Goal: Transaction & Acquisition: Purchase product/service

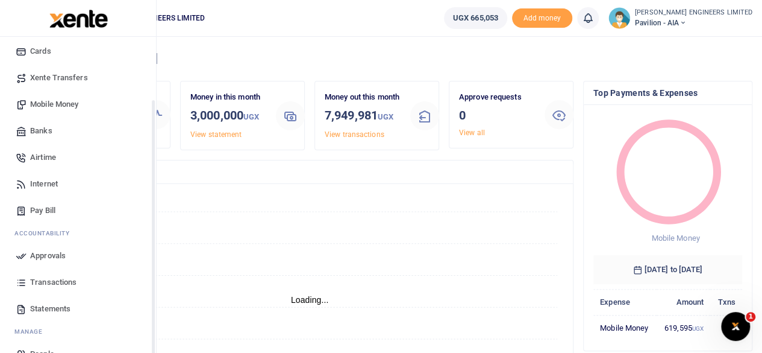
click at [51, 281] on span "Transactions" at bounding box center [53, 282] width 46 height 12
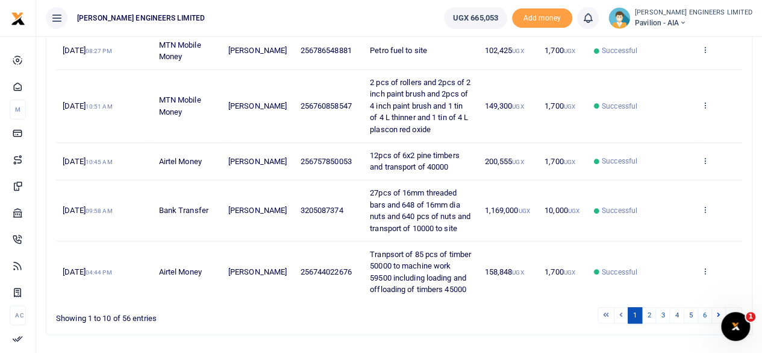
scroll to position [457, 0]
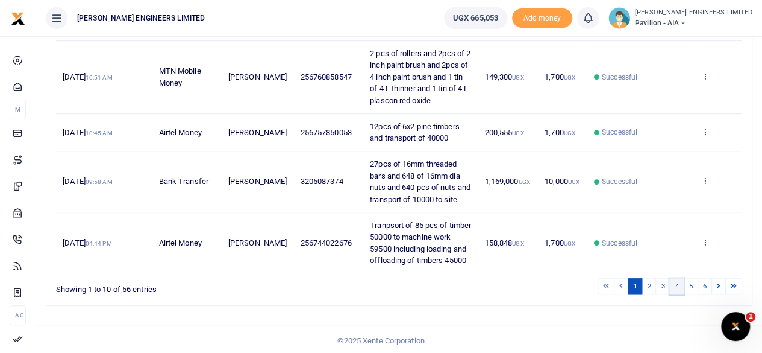
click at [682, 282] on link "4" at bounding box center [677, 286] width 14 height 16
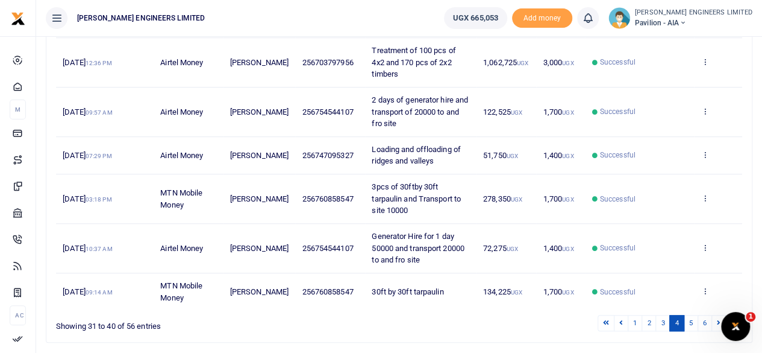
scroll to position [0, 0]
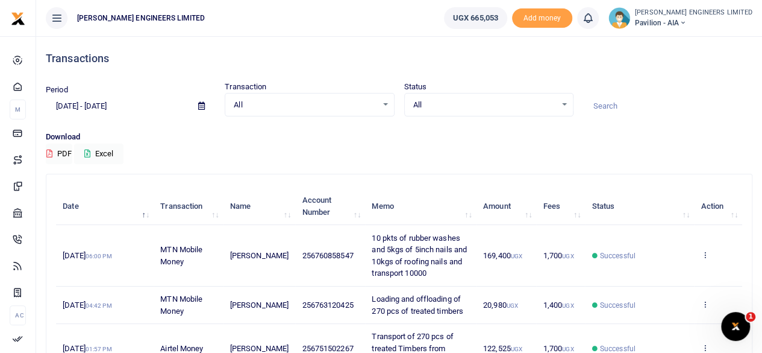
click at [201, 107] on icon at bounding box center [201, 106] width 7 height 8
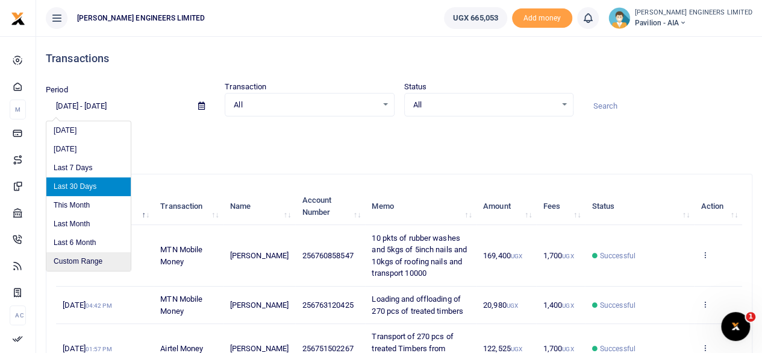
click at [81, 261] on li "Custom Range" at bounding box center [88, 261] width 84 height 19
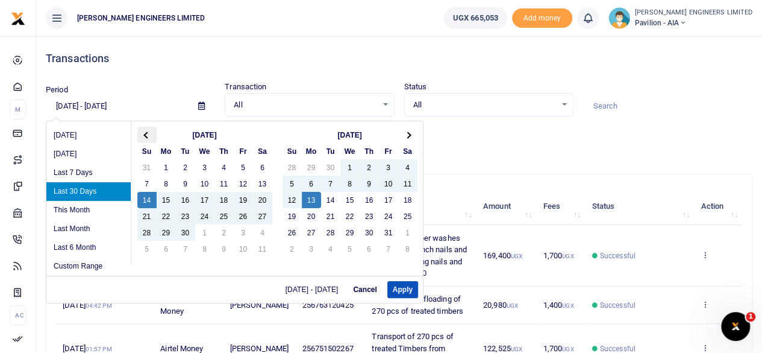
click at [145, 132] on span at bounding box center [146, 134] width 7 height 7
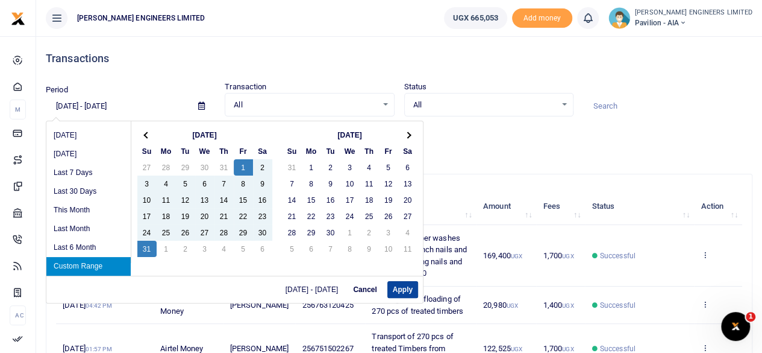
click at [403, 289] on button "Apply" at bounding box center [403, 289] width 31 height 17
type input "08/01/2025 - 08/31/2025"
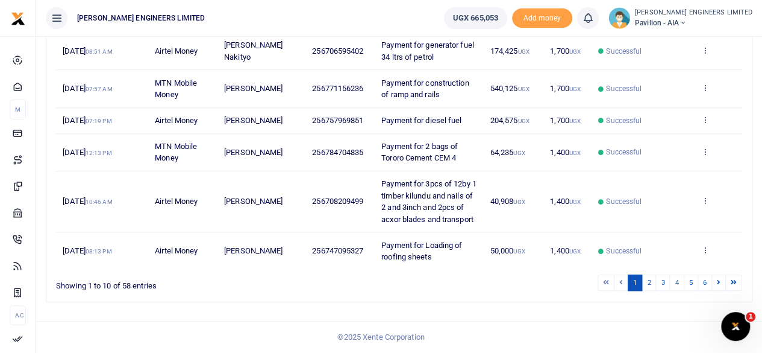
scroll to position [504, 0]
click at [649, 284] on link "2" at bounding box center [649, 282] width 14 height 16
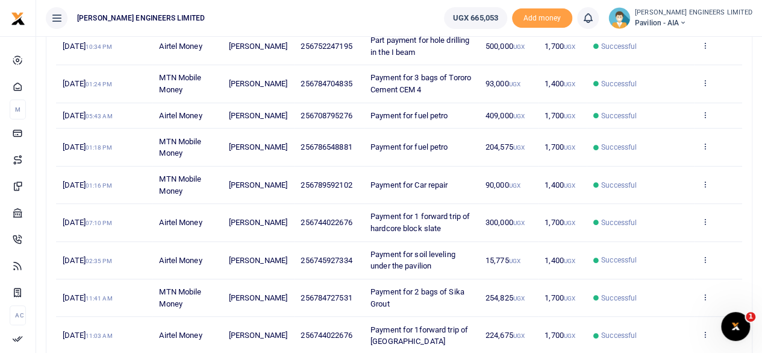
scroll to position [316, 0]
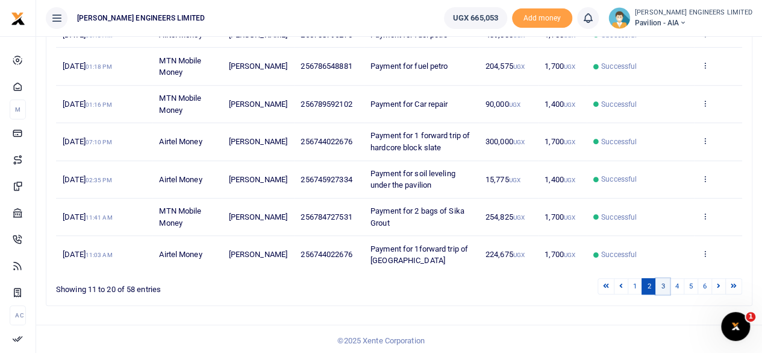
click at [664, 283] on link "3" at bounding box center [663, 286] width 14 height 16
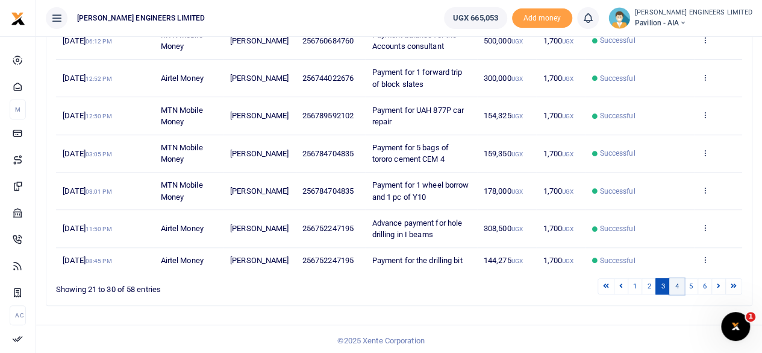
click at [679, 294] on link "4" at bounding box center [677, 286] width 14 height 16
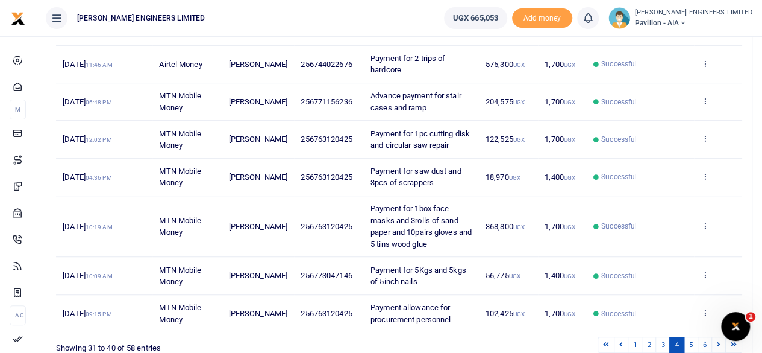
scroll to position [374, 0]
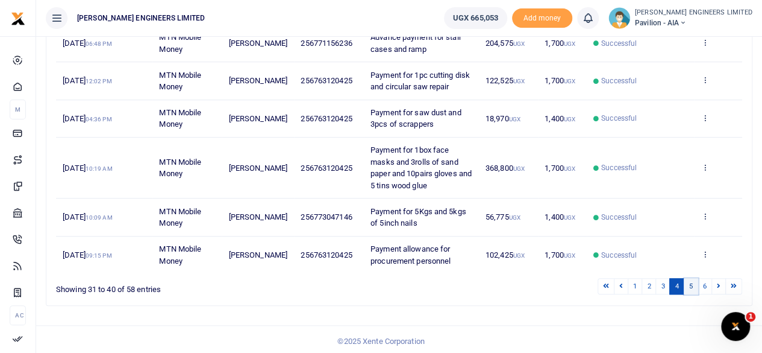
click at [692, 283] on link "5" at bounding box center [691, 286] width 14 height 16
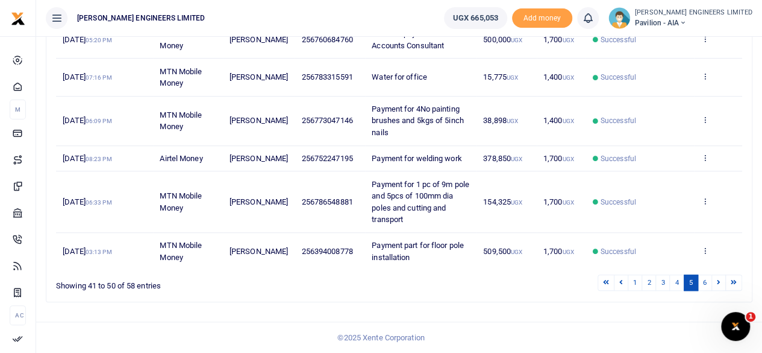
scroll to position [386, 0]
click at [705, 282] on link "6" at bounding box center [705, 282] width 14 height 16
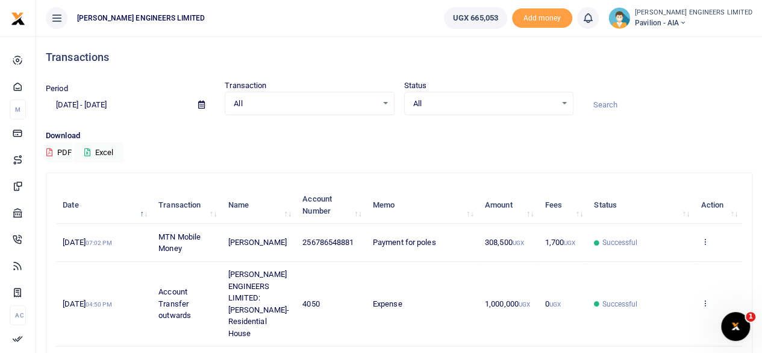
scroll to position [0, 0]
click at [687, 22] on icon at bounding box center [682, 23] width 7 height 8
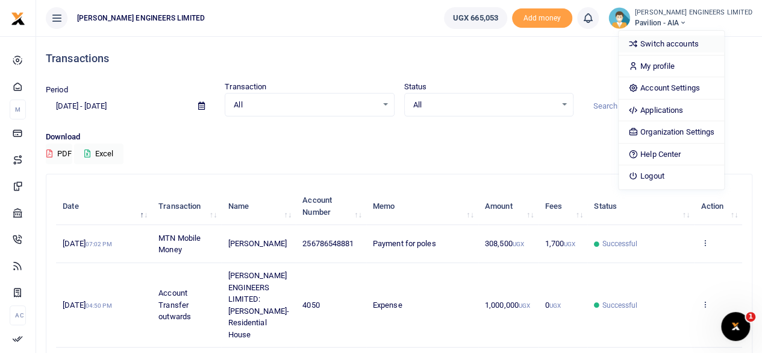
click at [698, 39] on link "Switch accounts" at bounding box center [671, 44] width 105 height 17
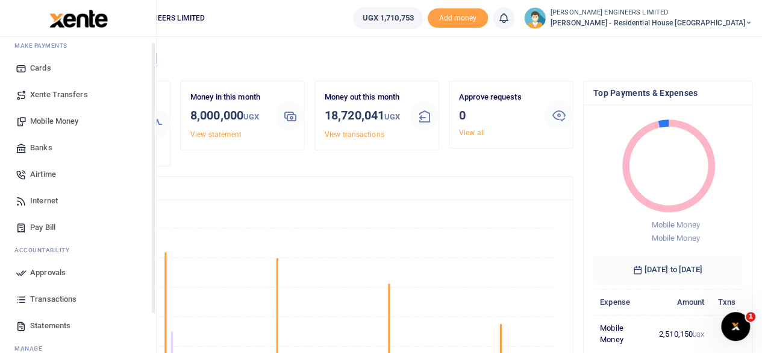
scroll to position [104, 0]
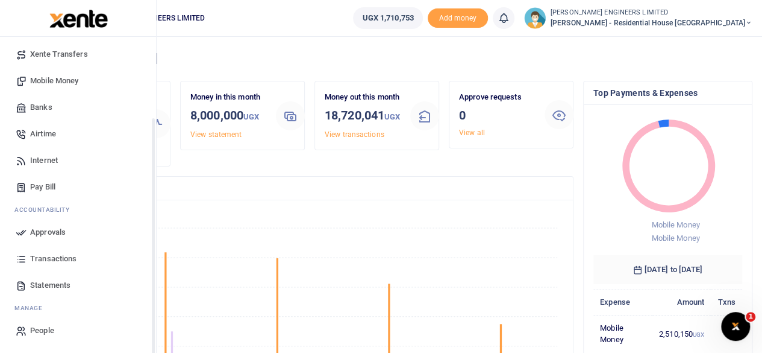
click at [52, 258] on span "Transactions" at bounding box center [53, 259] width 46 height 12
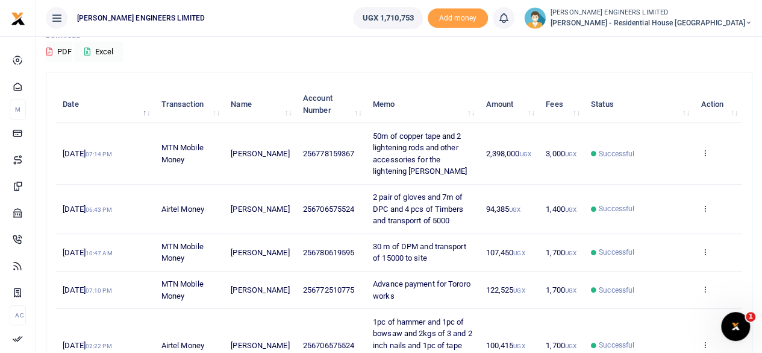
scroll to position [88, 0]
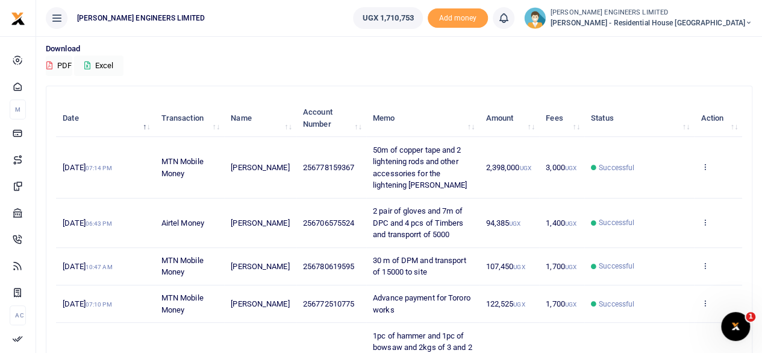
click at [749, 21] on icon at bounding box center [749, 23] width 7 height 8
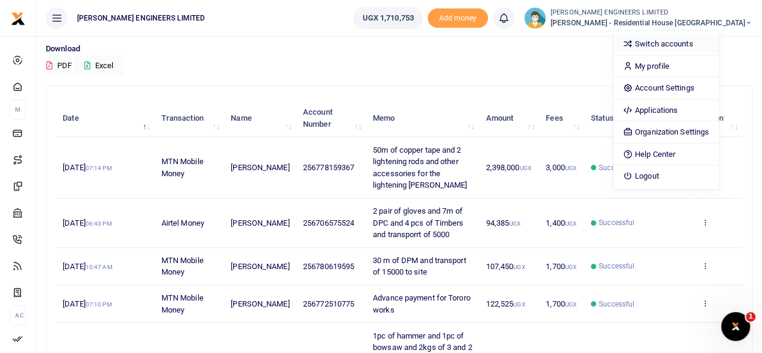
click at [703, 41] on link "Switch accounts" at bounding box center [666, 44] width 105 height 17
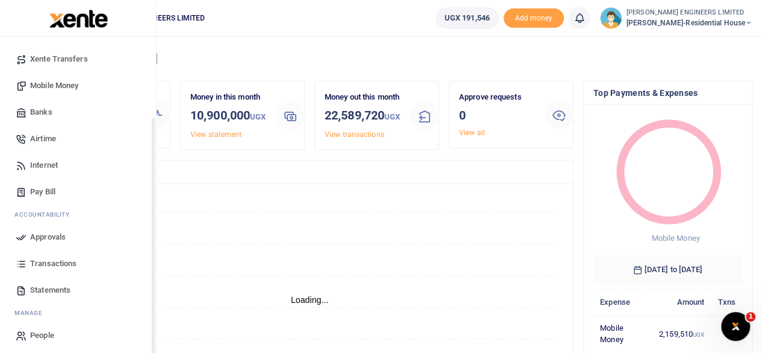
scroll to position [104, 0]
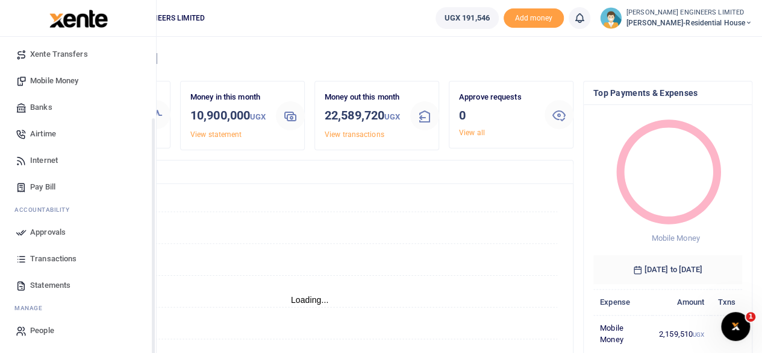
click at [57, 257] on span "Transactions" at bounding box center [53, 259] width 46 height 12
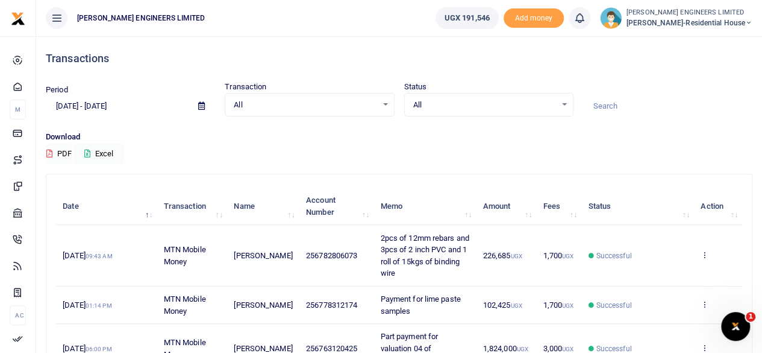
click at [749, 22] on icon at bounding box center [749, 23] width 7 height 8
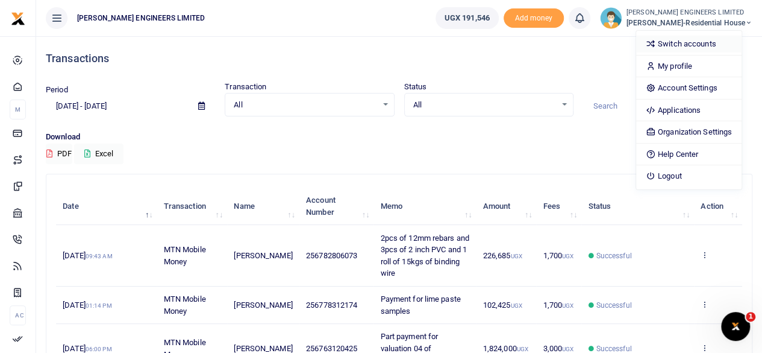
click at [696, 43] on link "Switch accounts" at bounding box center [688, 44] width 105 height 17
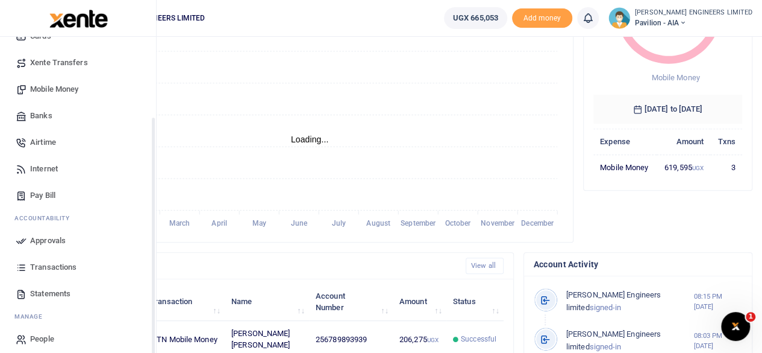
scroll to position [104, 0]
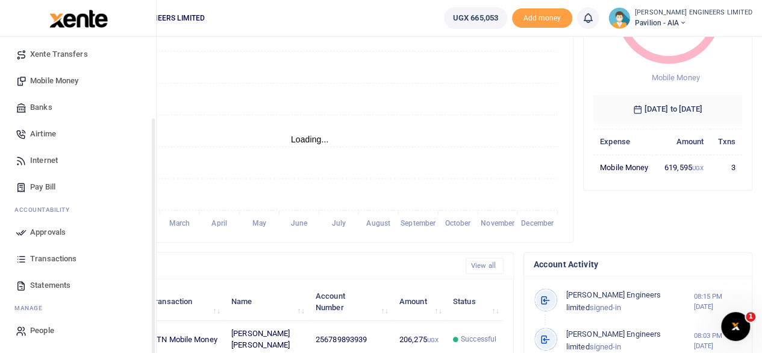
click at [60, 259] on span "Transactions" at bounding box center [53, 259] width 46 height 12
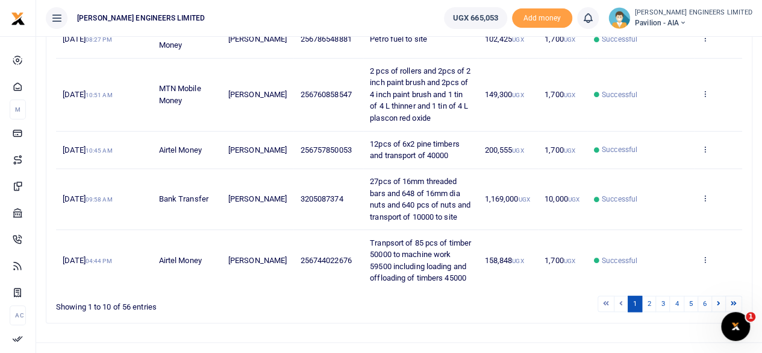
scroll to position [457, 0]
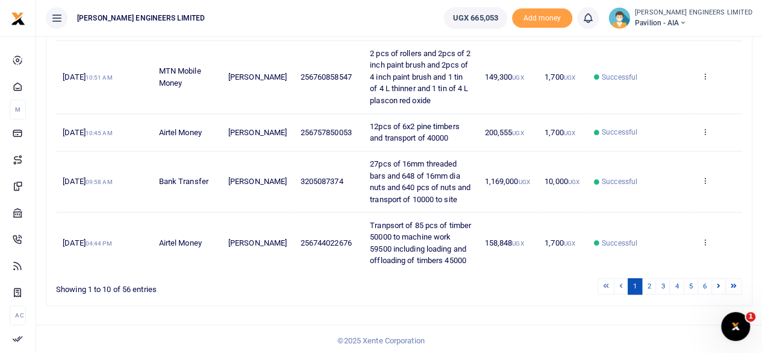
click at [687, 24] on icon at bounding box center [682, 23] width 7 height 8
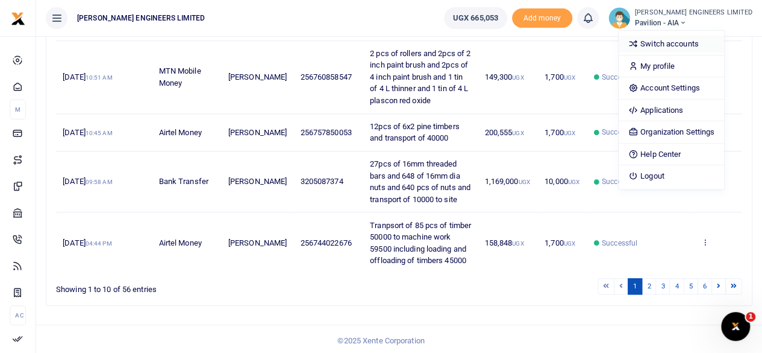
click at [695, 39] on link "Switch accounts" at bounding box center [671, 44] width 105 height 17
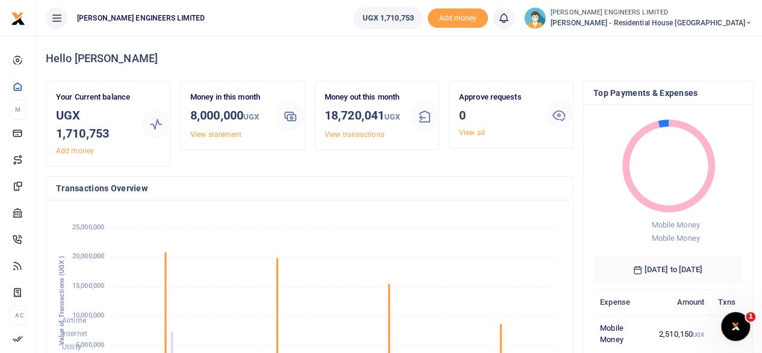
click at [749, 21] on icon at bounding box center [749, 23] width 7 height 8
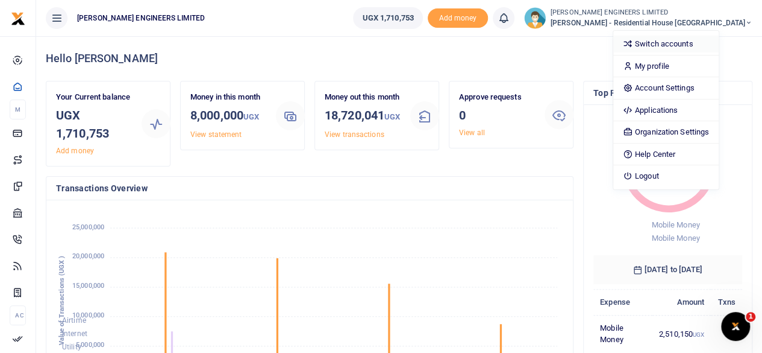
click at [719, 42] on link "Switch accounts" at bounding box center [666, 44] width 105 height 17
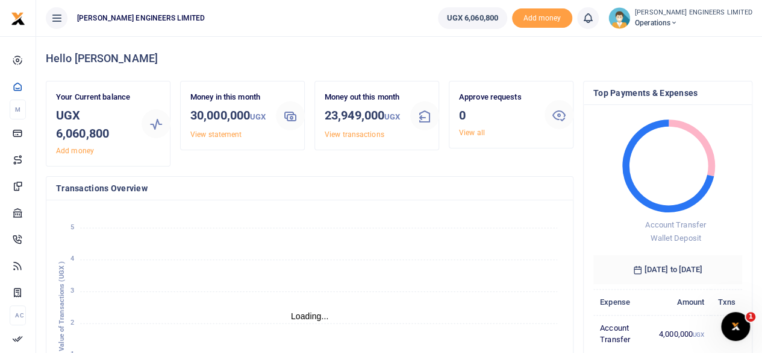
scroll to position [10, 10]
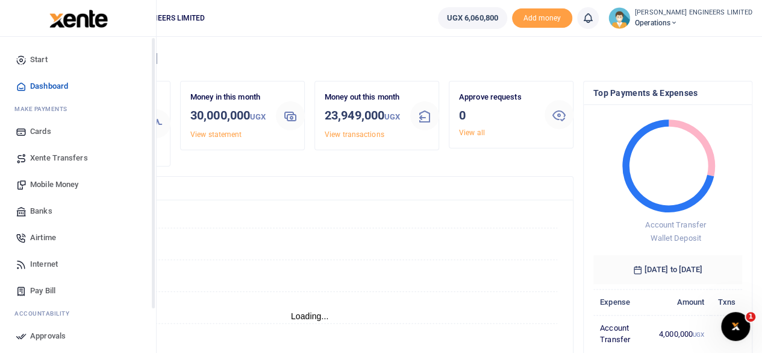
click at [54, 157] on span "Xente Transfers" at bounding box center [59, 158] width 58 height 12
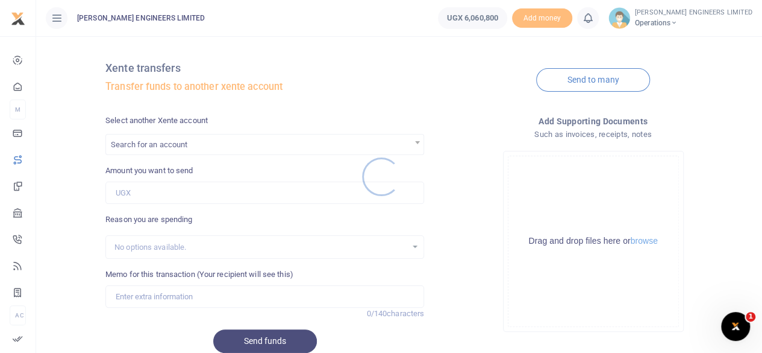
click at [146, 148] on div at bounding box center [381, 176] width 762 height 353
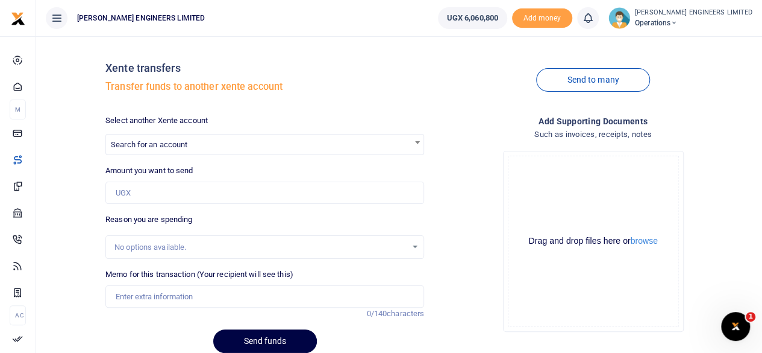
click at [146, 143] on span "Search for an account" at bounding box center [149, 144] width 77 height 9
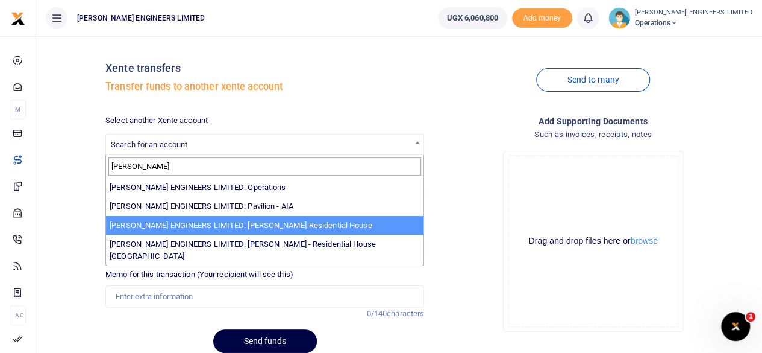
type input "spencer"
select select "4050"
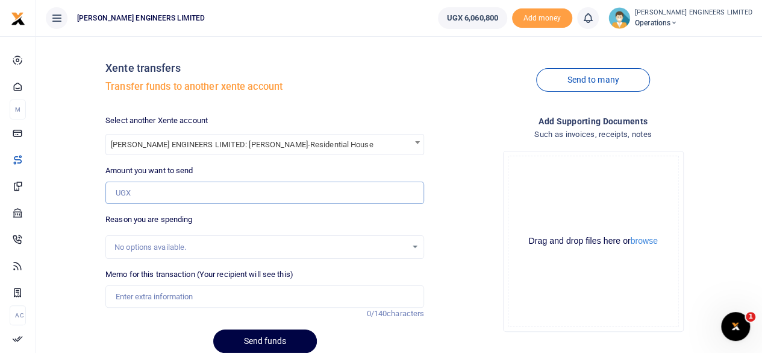
click at [131, 189] on input "Amount you want to send" at bounding box center [264, 192] width 319 height 23
type input "4,000,000"
click at [128, 294] on input "Memo for this transaction (Your recipient will see this)" at bounding box center [264, 296] width 319 height 23
type input "Expenses"
click at [274, 341] on button "Send funds" at bounding box center [265, 341] width 104 height 24
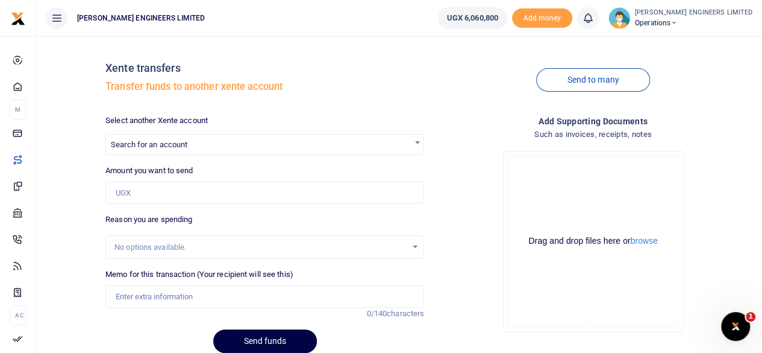
click at [594, 20] on icon at bounding box center [588, 17] width 12 height 13
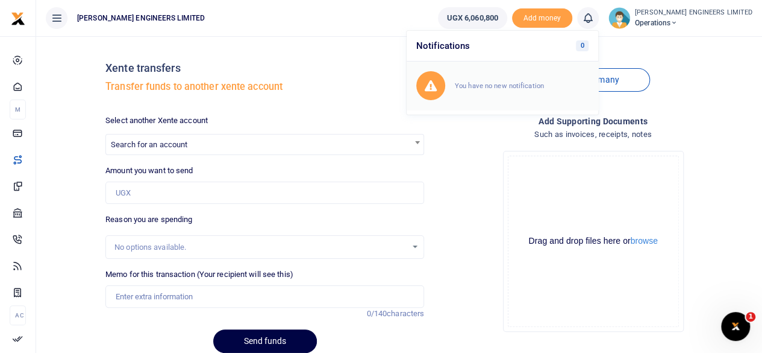
click at [534, 81] on small "You have no new notification" at bounding box center [499, 85] width 89 height 8
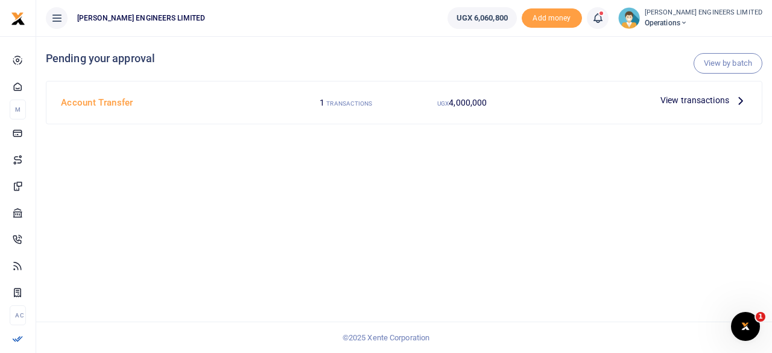
click at [724, 101] on span "View transactions" at bounding box center [694, 99] width 69 height 13
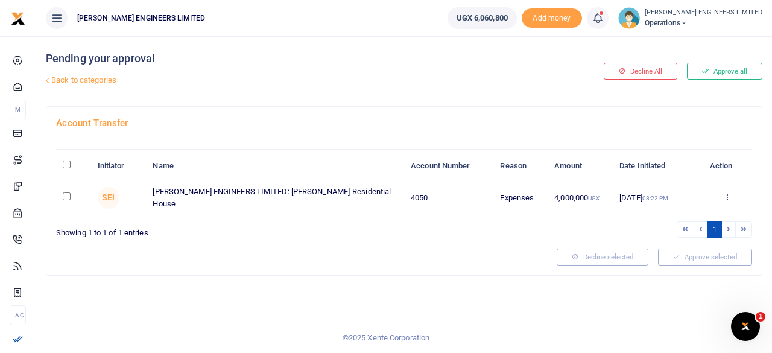
click at [66, 195] on input "checkbox" at bounding box center [67, 196] width 8 height 8
checkbox input "true"
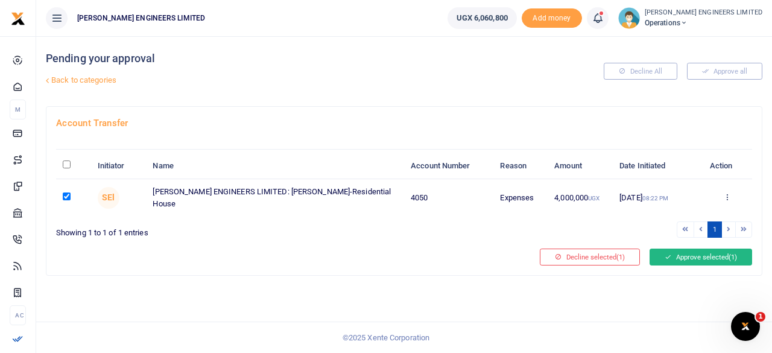
click at [679, 253] on button "Approve selected (1)" at bounding box center [700, 256] width 102 height 17
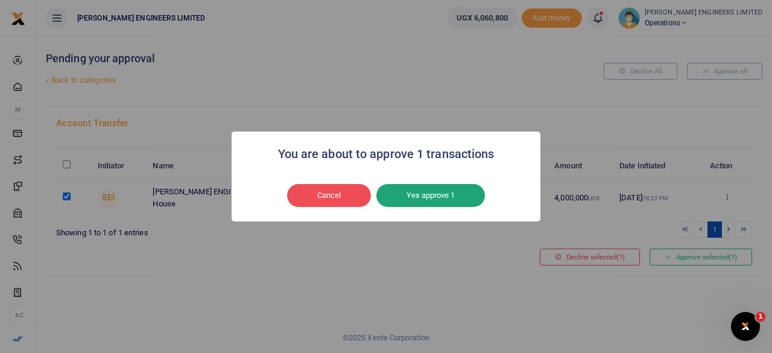
click at [439, 195] on button "Yes approve 1" at bounding box center [430, 195] width 108 height 23
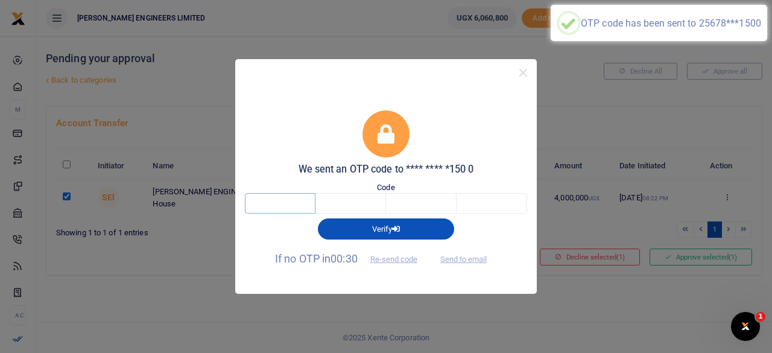
click at [282, 206] on input "text" at bounding box center [280, 203] width 71 height 20
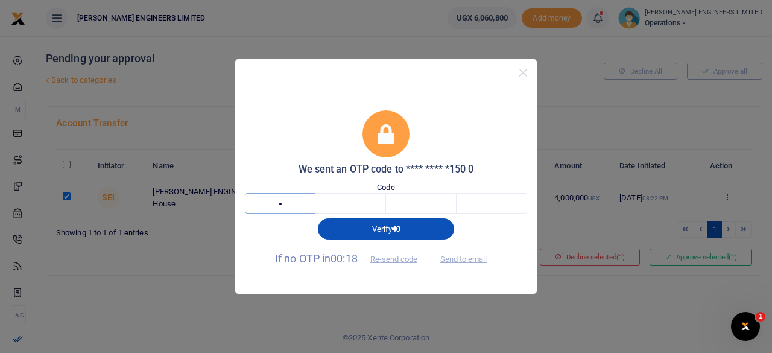
type input "4"
type input "3"
type input "6"
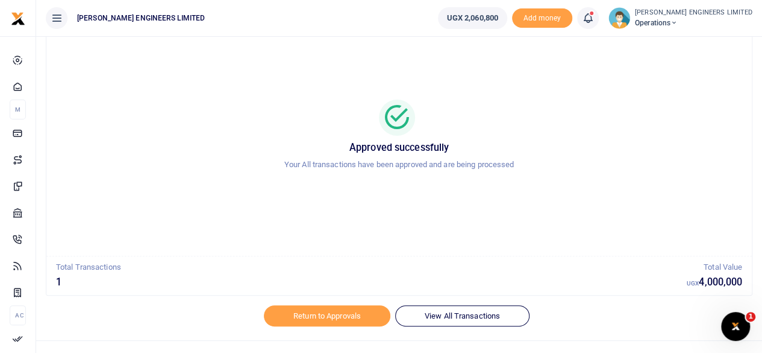
scroll to position [61, 0]
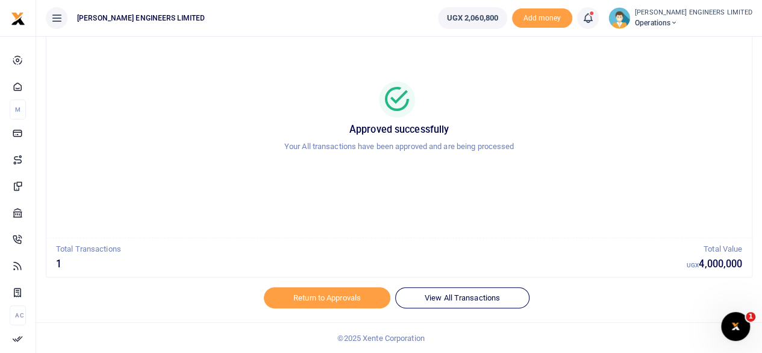
click at [678, 24] on icon at bounding box center [674, 23] width 7 height 8
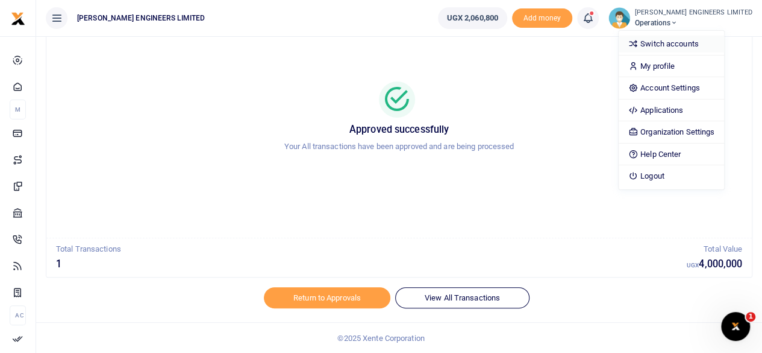
click at [698, 42] on link "Switch accounts" at bounding box center [671, 44] width 105 height 17
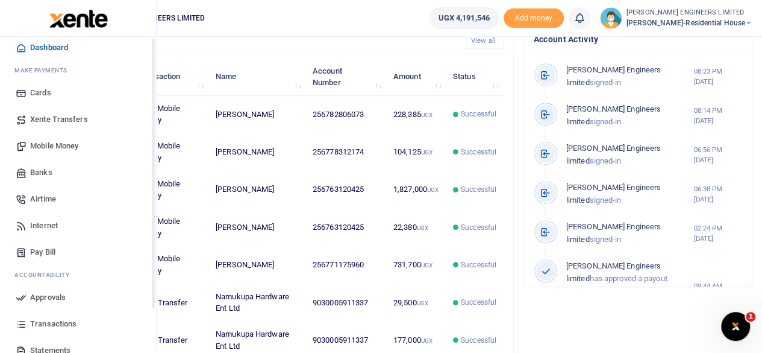
scroll to position [80, 0]
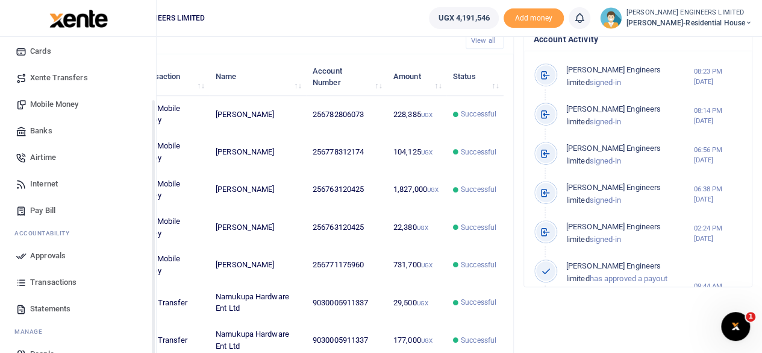
click at [60, 280] on span "Transactions" at bounding box center [53, 282] width 46 height 12
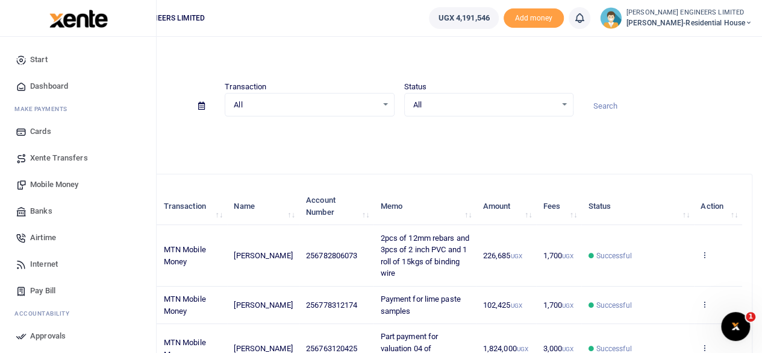
click at [57, 184] on span "Mobile Money" at bounding box center [54, 184] width 48 height 12
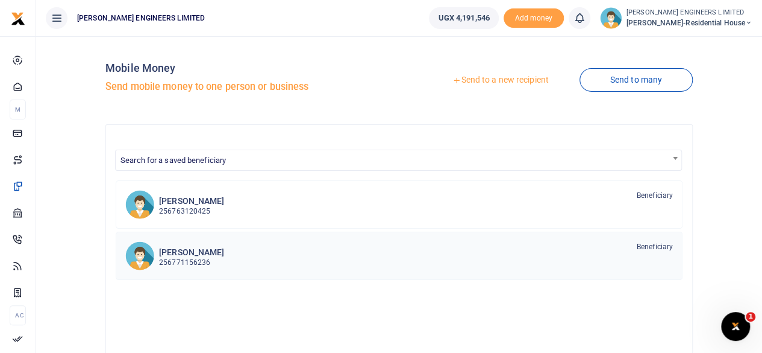
click at [187, 257] on p "256771156236" at bounding box center [191, 262] width 65 height 11
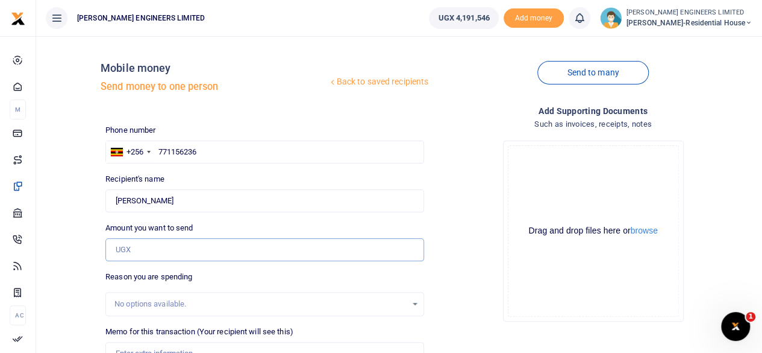
click at [129, 250] on input "Amount you want to send" at bounding box center [264, 249] width 319 height 23
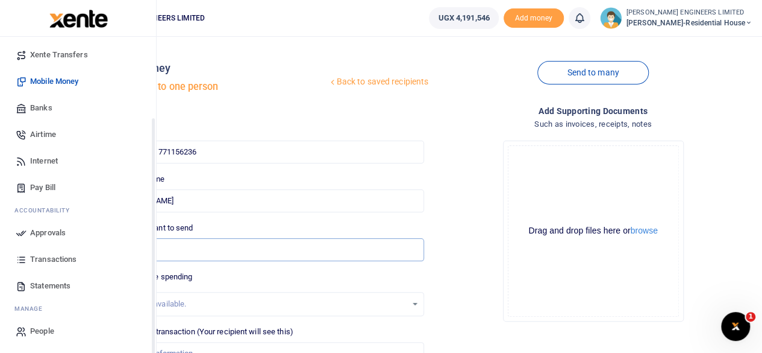
scroll to position [104, 0]
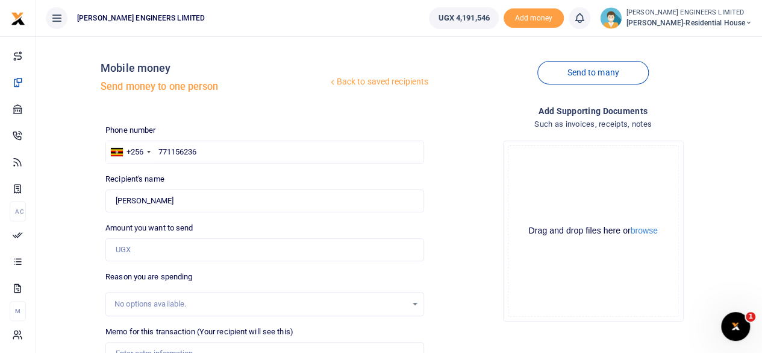
click at [470, 132] on div "Drop your files here Drag and drop files here or browse Powered by Uppy" at bounding box center [593, 231] width 319 height 200
click at [130, 247] on input "Amount you want to send" at bounding box center [264, 249] width 319 height 23
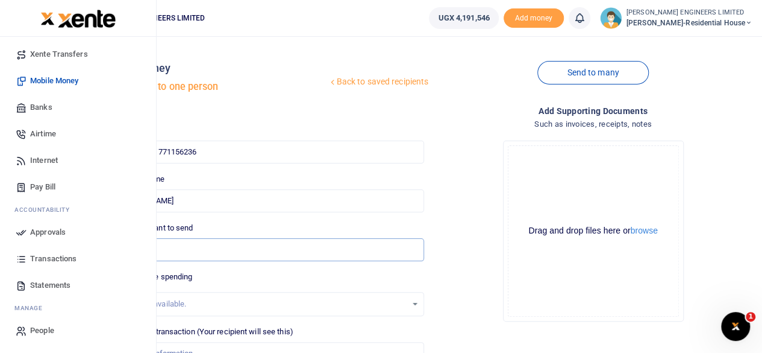
scroll to position [86, 0]
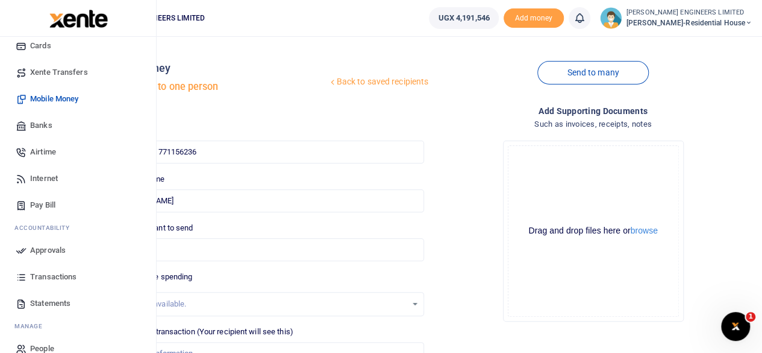
click at [55, 279] on span "Transactions" at bounding box center [53, 277] width 46 height 12
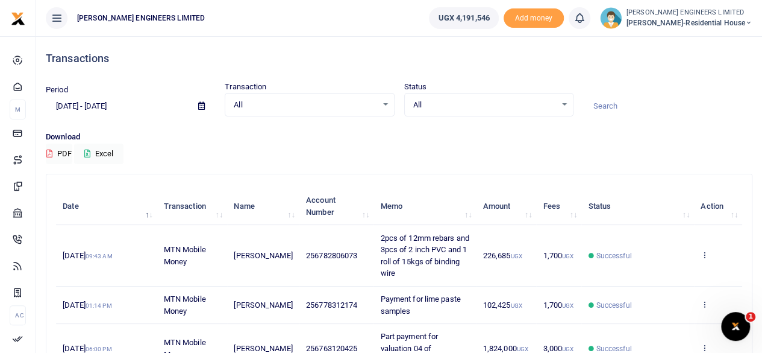
click at [200, 105] on icon at bounding box center [201, 106] width 7 height 8
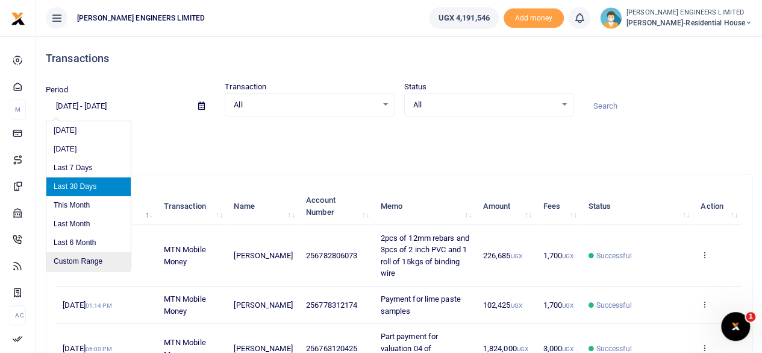
click at [83, 260] on li "Custom Range" at bounding box center [88, 261] width 84 height 19
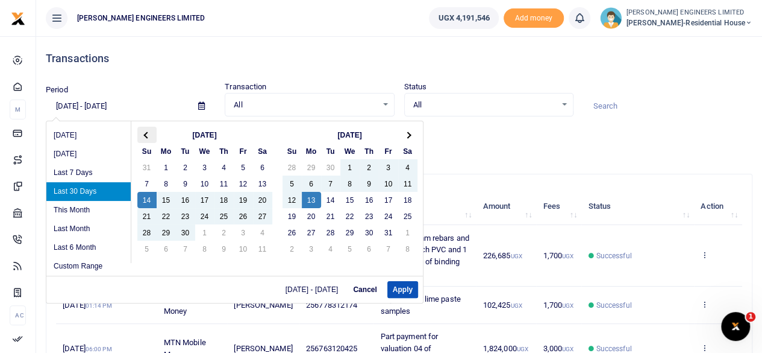
click at [143, 133] on span at bounding box center [146, 134] width 7 height 7
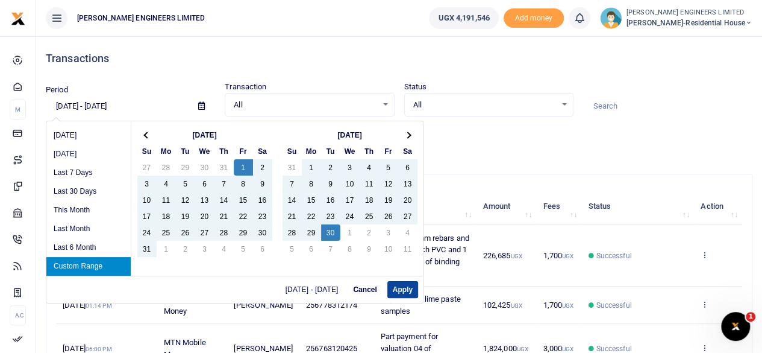
click at [409, 288] on button "Apply" at bounding box center [403, 289] width 31 height 17
type input "08/01/2025 - 09/30/2025"
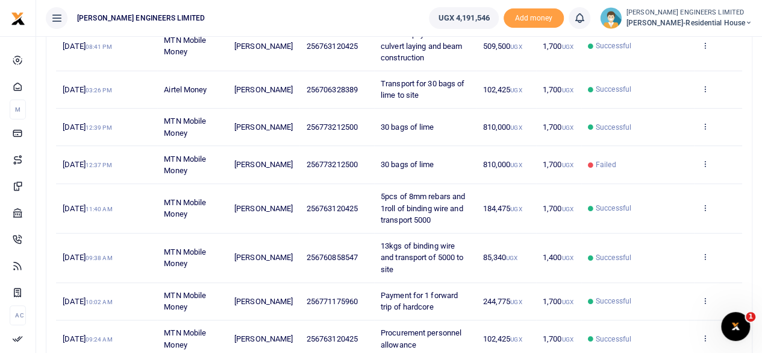
scroll to position [321, 0]
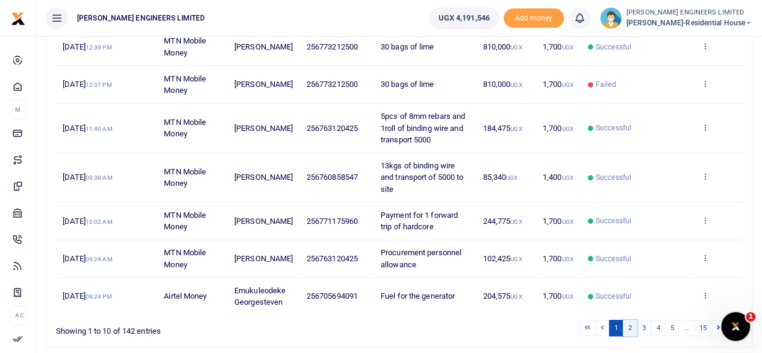
click at [633, 326] on link "2" at bounding box center [630, 327] width 14 height 16
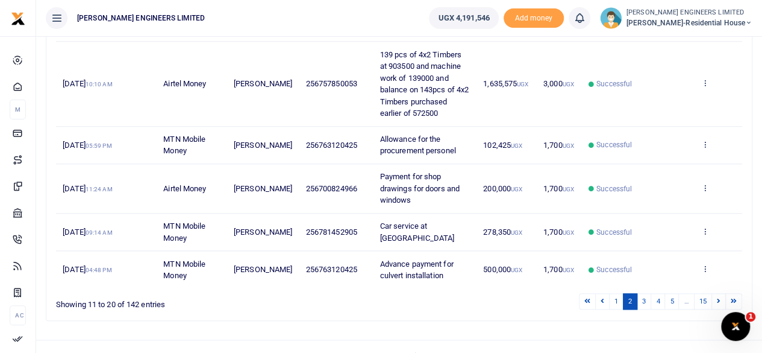
scroll to position [527, 0]
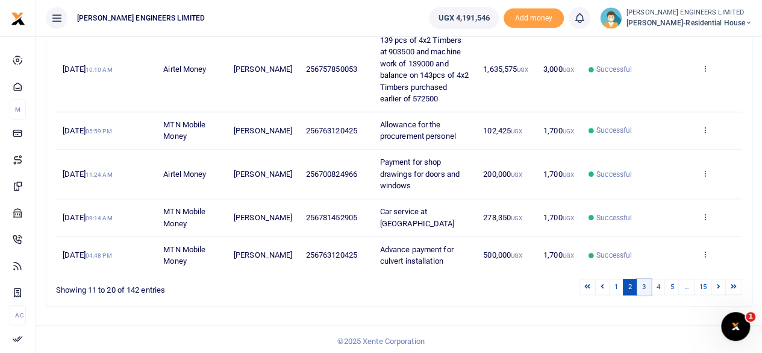
click at [645, 283] on link "3" at bounding box center [644, 286] width 14 height 16
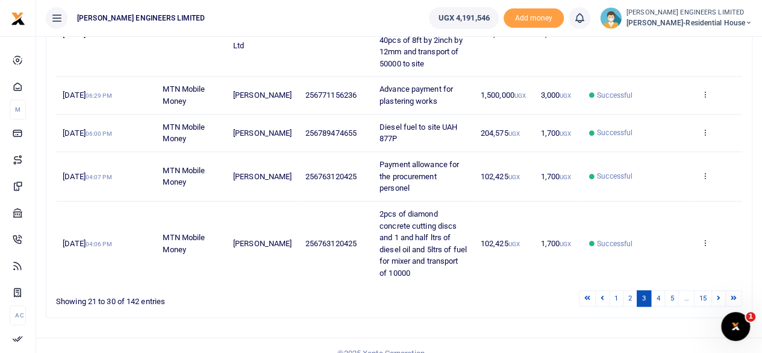
scroll to position [551, 0]
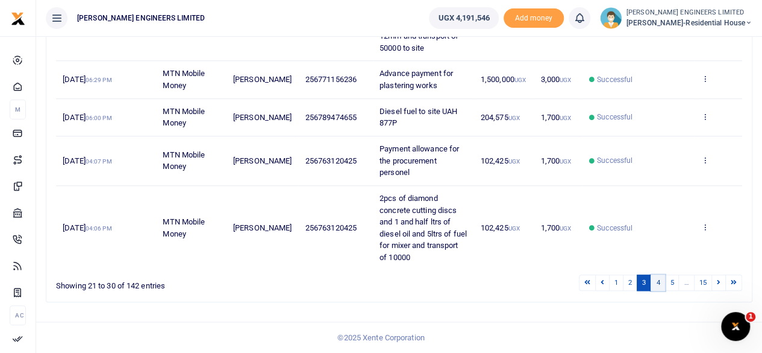
click at [662, 284] on link "4" at bounding box center [658, 282] width 14 height 16
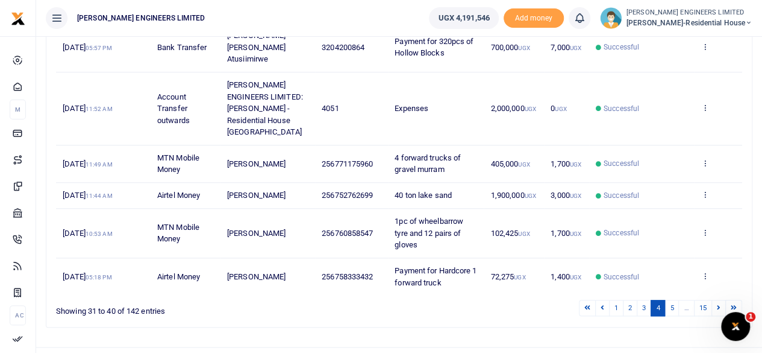
scroll to position [504, 0]
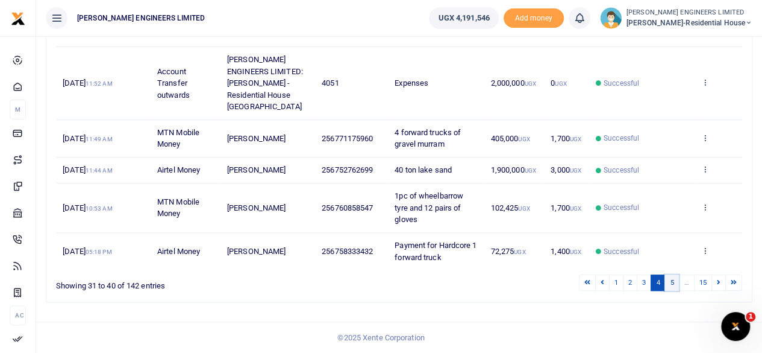
click at [673, 286] on link "5" at bounding box center [672, 282] width 14 height 16
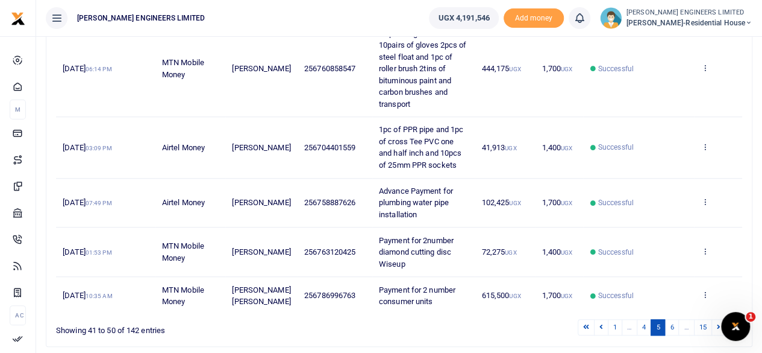
scroll to position [480, 0]
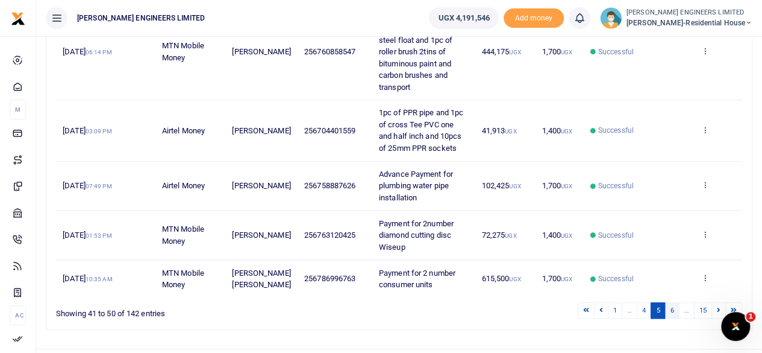
click at [672, 302] on link "6" at bounding box center [672, 310] width 14 height 16
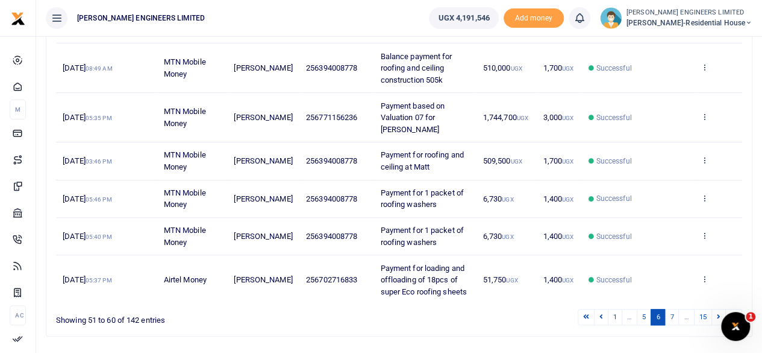
scroll to position [386, 0]
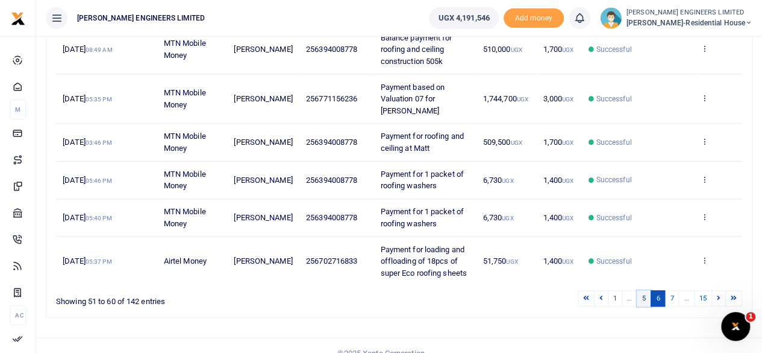
click at [648, 290] on link "5" at bounding box center [644, 298] width 14 height 16
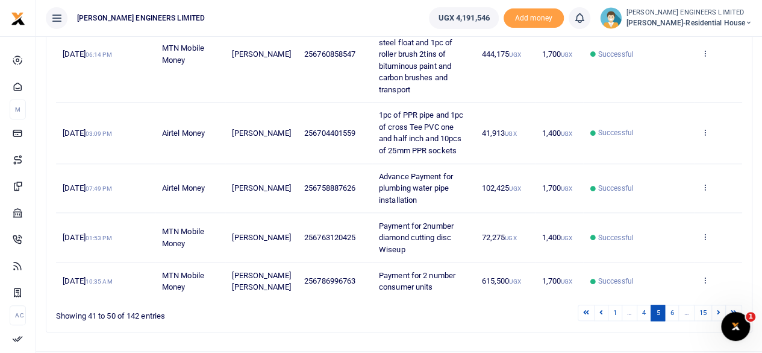
scroll to position [480, 0]
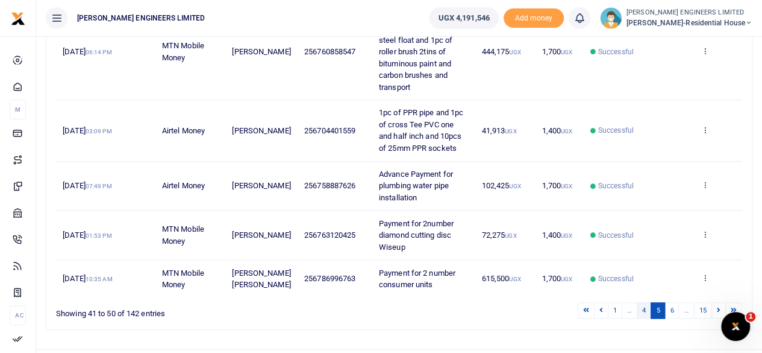
click at [646, 302] on link "4" at bounding box center [644, 310] width 14 height 16
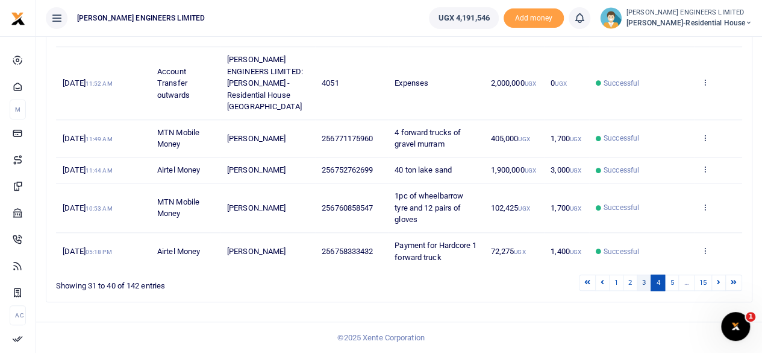
click at [644, 291] on link "3" at bounding box center [644, 282] width 14 height 16
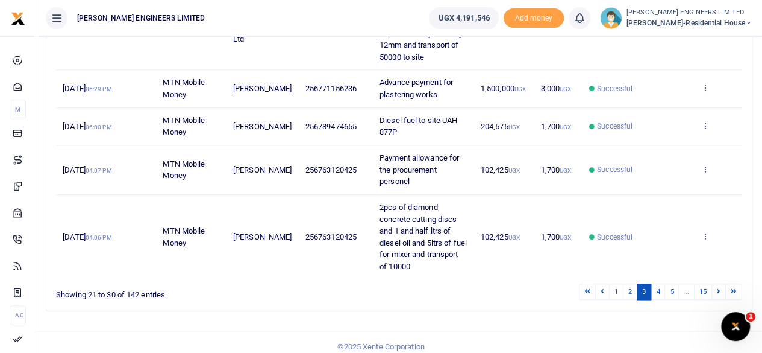
scroll to position [551, 0]
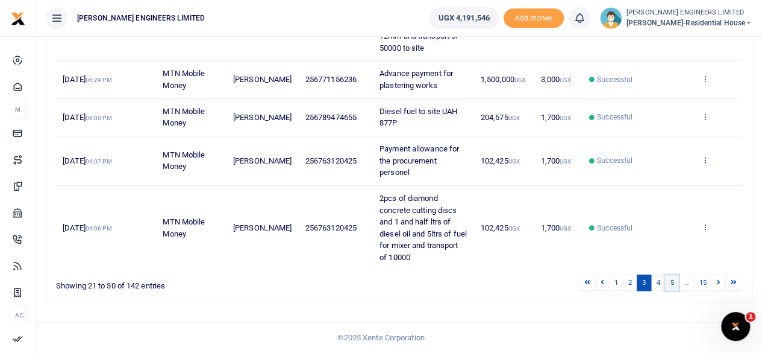
click at [667, 281] on link "5" at bounding box center [672, 282] width 14 height 16
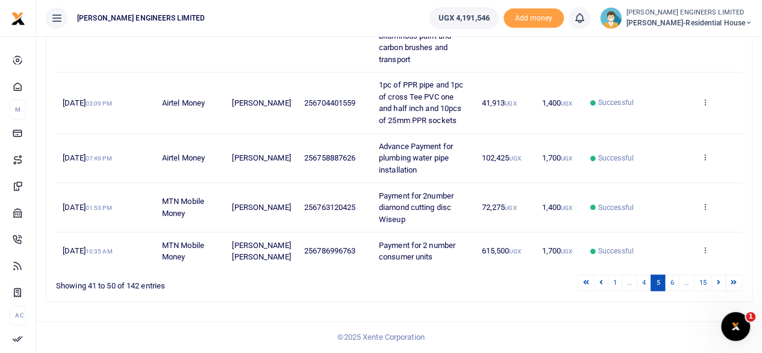
scroll to position [480, 0]
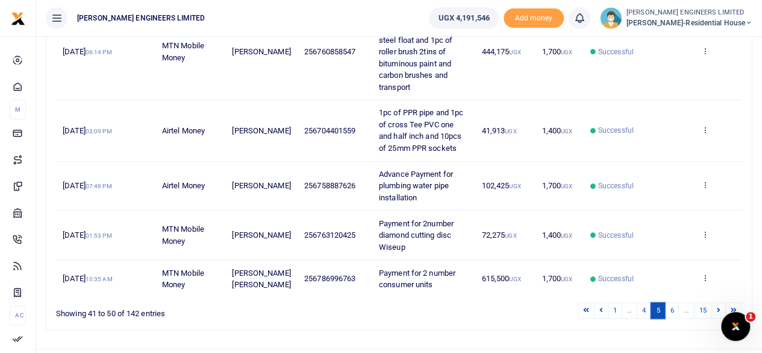
click at [663, 302] on link "5" at bounding box center [658, 310] width 14 height 16
click at [676, 302] on link "6" at bounding box center [672, 310] width 14 height 16
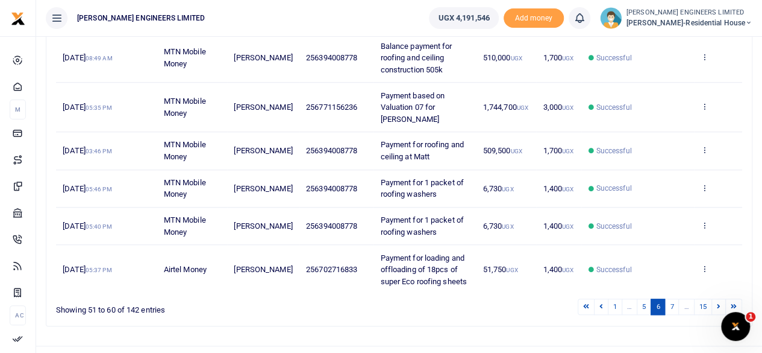
scroll to position [386, 0]
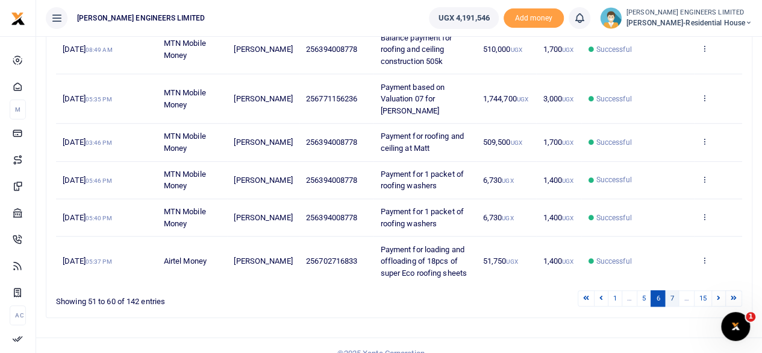
click at [674, 290] on link "7" at bounding box center [672, 298] width 14 height 16
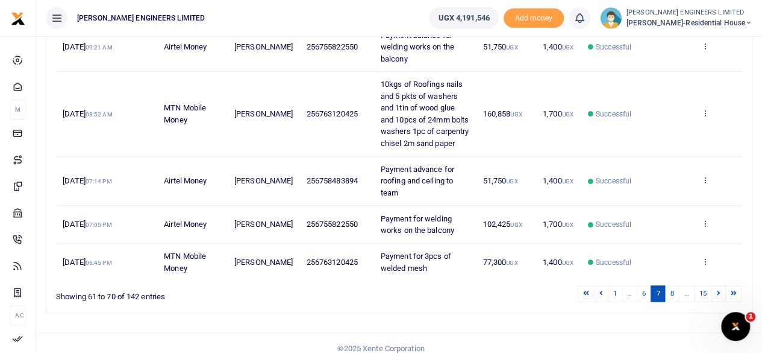
scroll to position [457, 0]
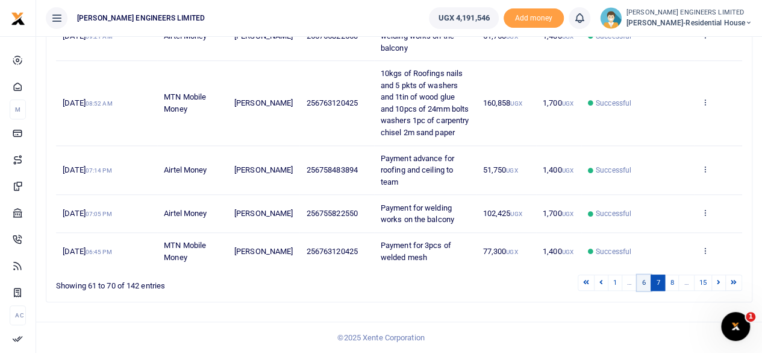
click at [648, 284] on link "6" at bounding box center [644, 282] width 14 height 16
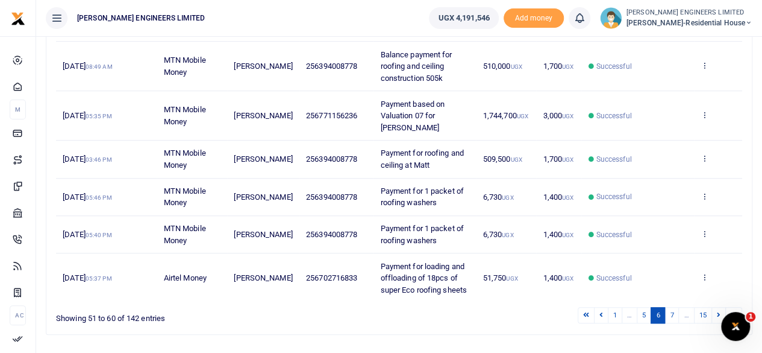
scroll to position [386, 0]
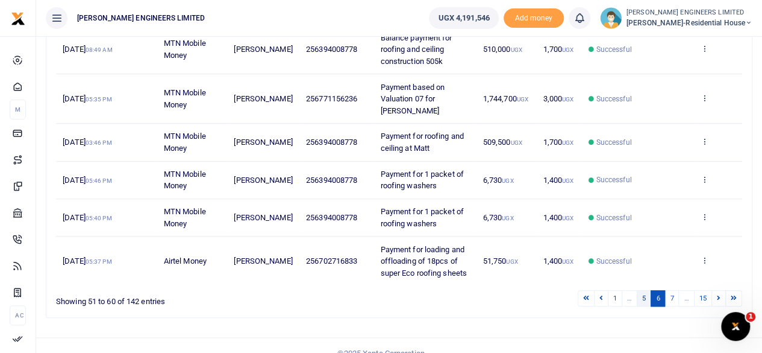
click at [647, 290] on link "5" at bounding box center [644, 298] width 14 height 16
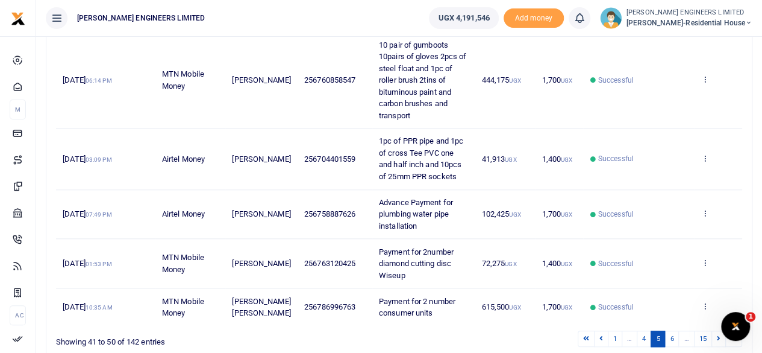
scroll to position [480, 0]
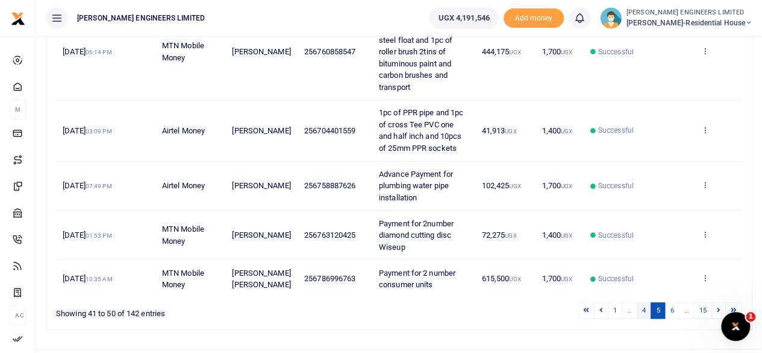
click at [649, 302] on link "4" at bounding box center [644, 310] width 14 height 16
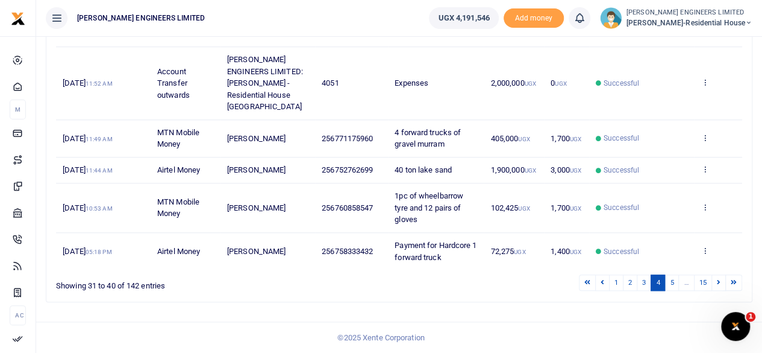
scroll to position [504, 0]
click at [648, 284] on link "3" at bounding box center [644, 282] width 14 height 16
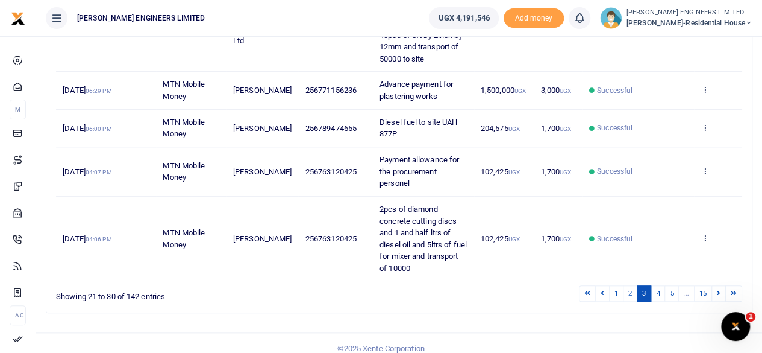
scroll to position [551, 0]
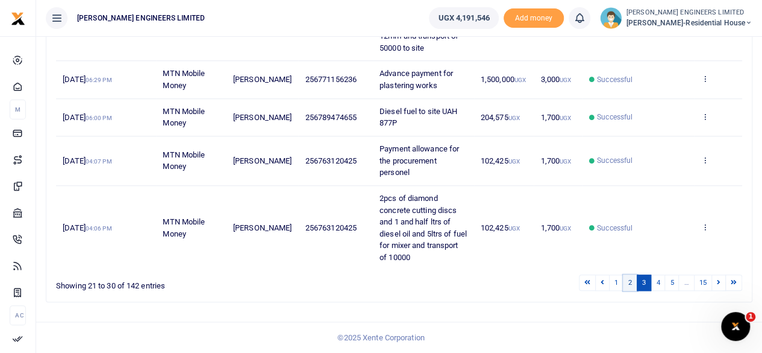
click at [635, 284] on link "2" at bounding box center [630, 282] width 14 height 16
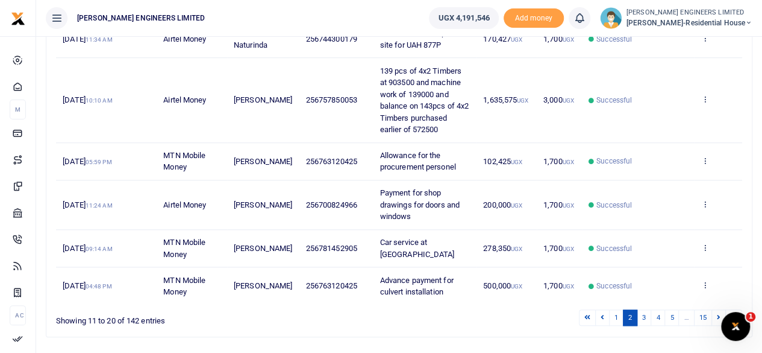
scroll to position [527, 0]
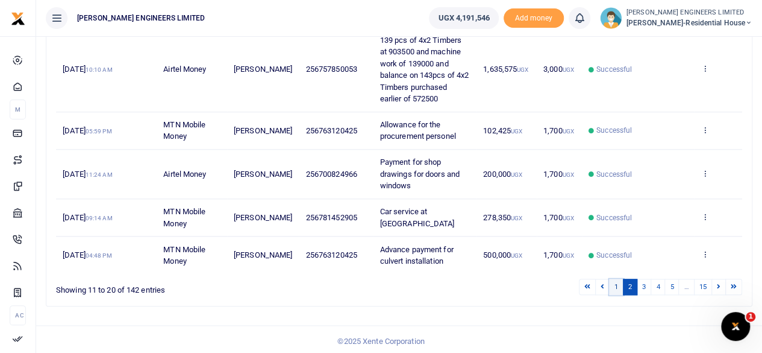
click at [621, 284] on link "1" at bounding box center [616, 286] width 14 height 16
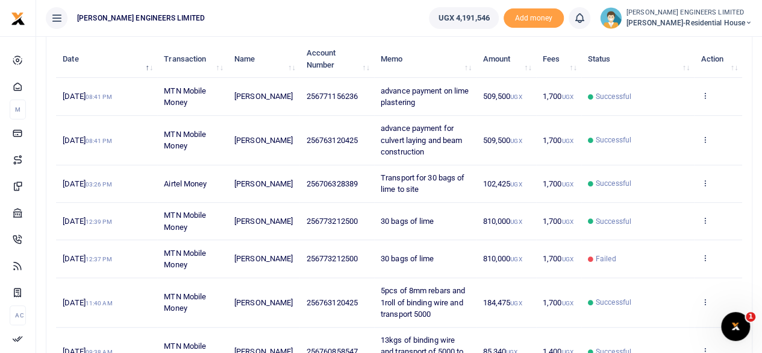
scroll to position [251, 0]
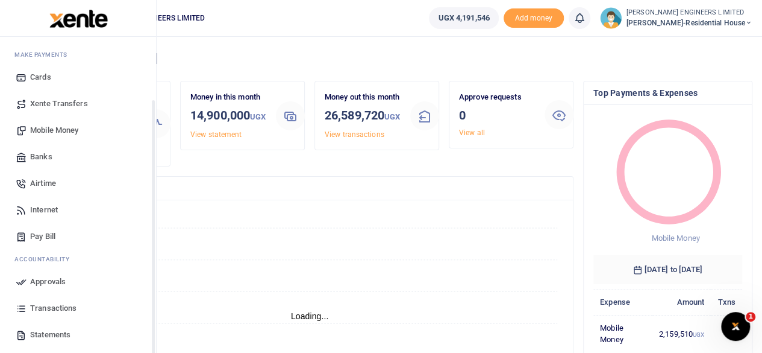
scroll to position [80, 0]
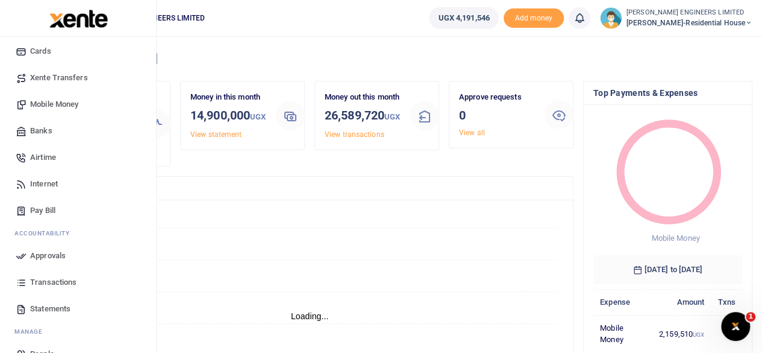
click at [48, 281] on span "Transactions" at bounding box center [53, 282] width 46 height 12
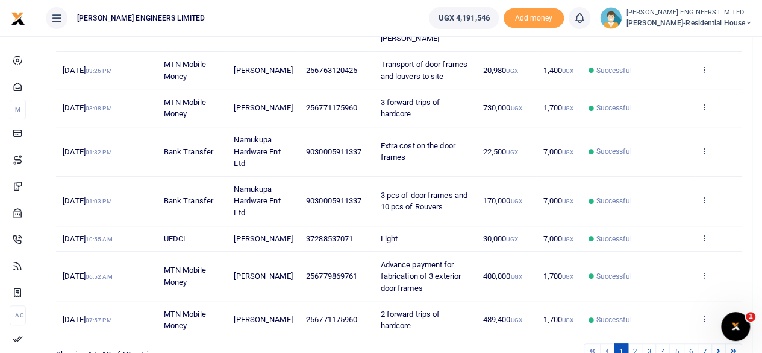
scroll to position [386, 0]
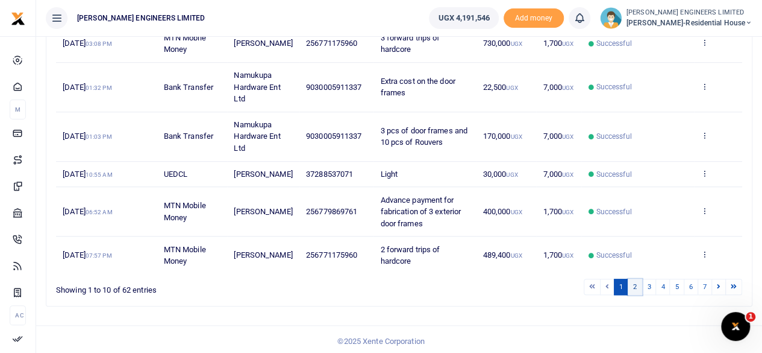
click at [640, 285] on link "2" at bounding box center [635, 286] width 14 height 16
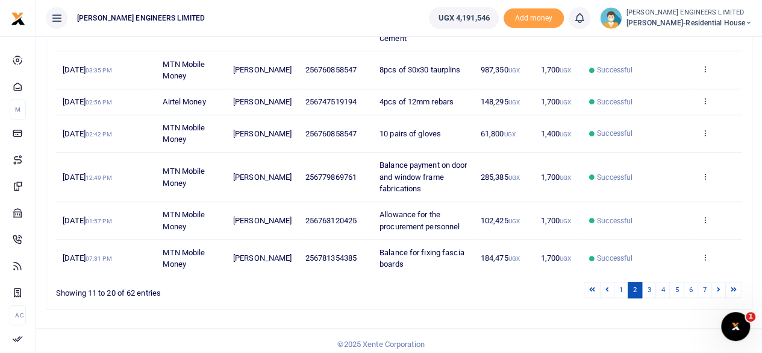
scroll to position [374, 0]
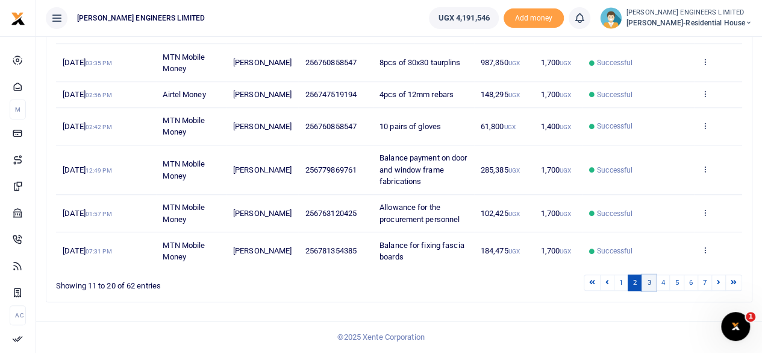
click at [651, 284] on link "3" at bounding box center [649, 282] width 14 height 16
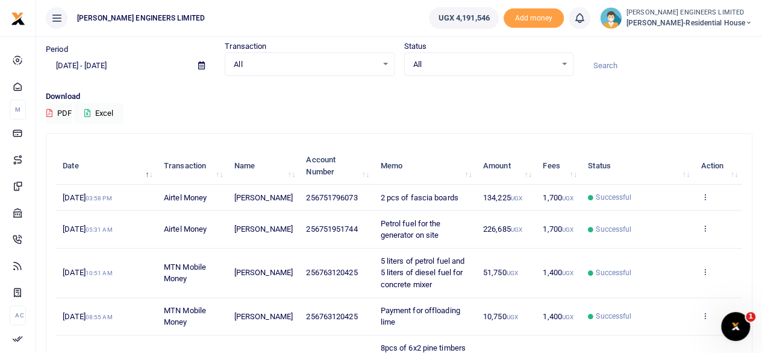
scroll to position [0, 0]
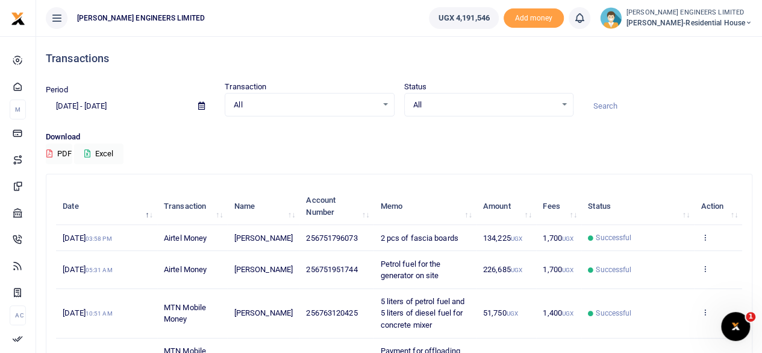
click at [201, 107] on icon at bounding box center [201, 106] width 7 height 8
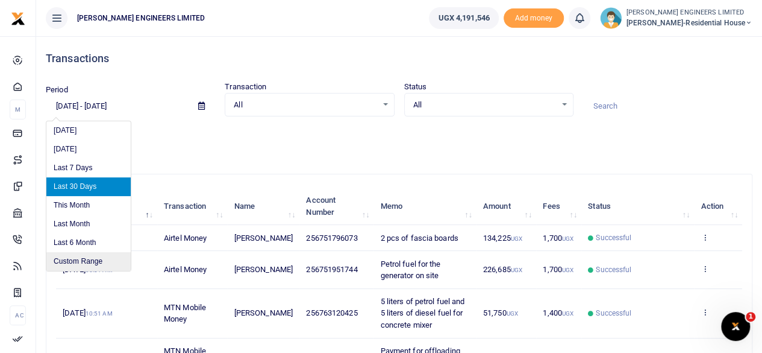
click at [80, 263] on li "Custom Range" at bounding box center [88, 261] width 84 height 19
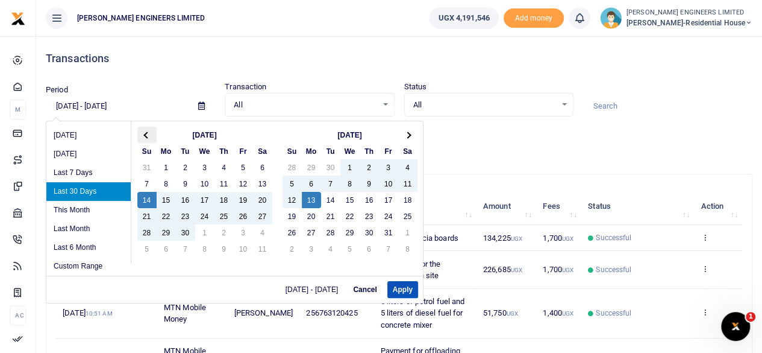
click at [147, 134] on span at bounding box center [146, 134] width 7 height 7
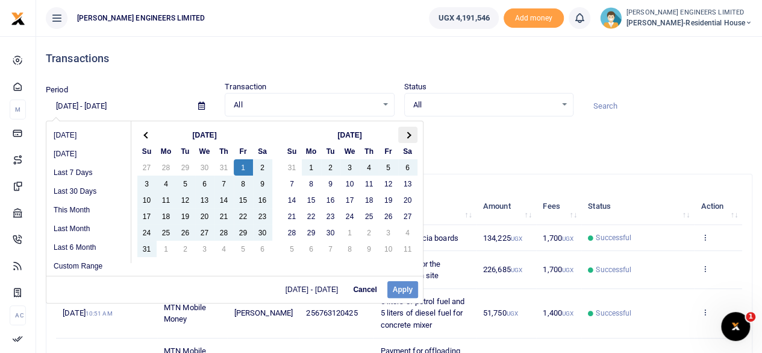
click at [409, 130] on th at bounding box center [407, 135] width 19 height 16
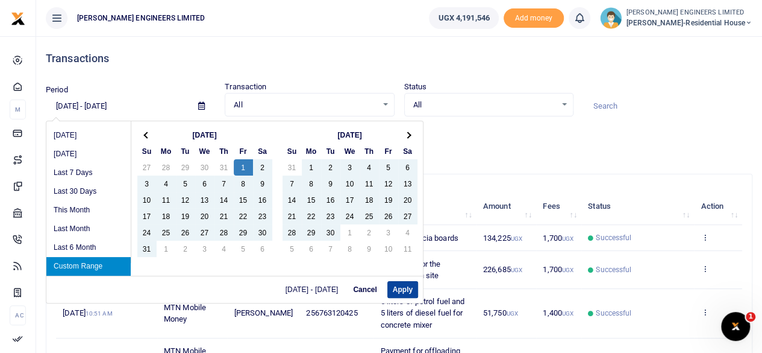
click at [404, 289] on button "Apply" at bounding box center [403, 289] width 31 height 17
type input "08/01/2025 - 10/13/2025"
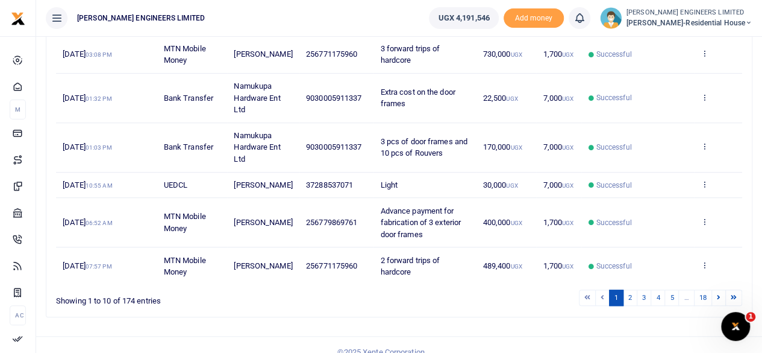
scroll to position [386, 0]
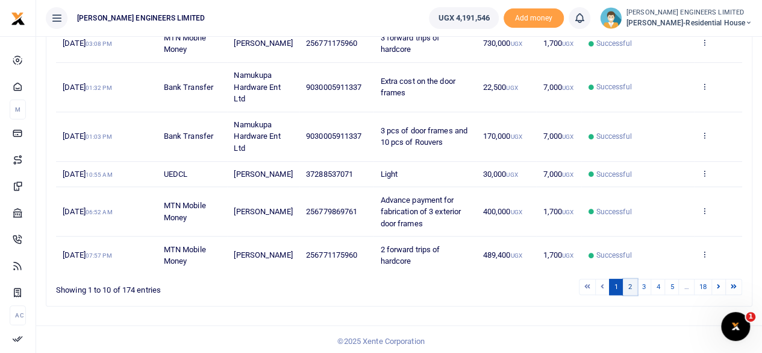
click at [633, 285] on link "2" at bounding box center [630, 286] width 14 height 16
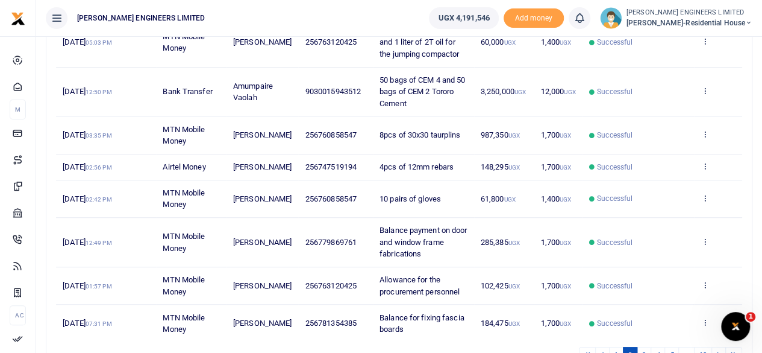
scroll to position [374, 0]
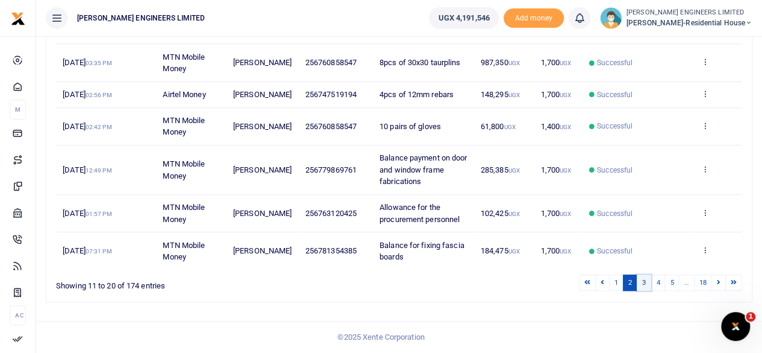
click at [647, 285] on link "3" at bounding box center [644, 282] width 14 height 16
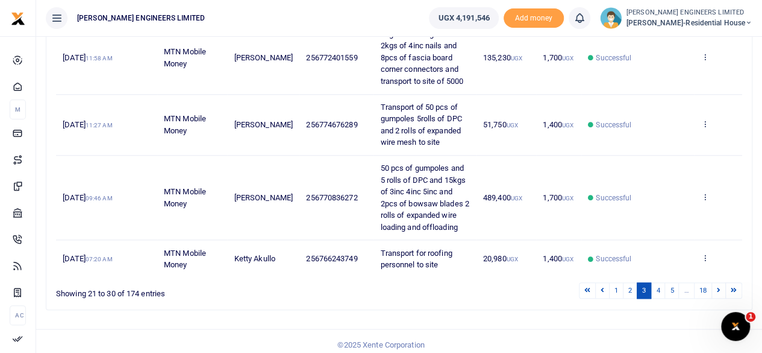
scroll to position [492, 0]
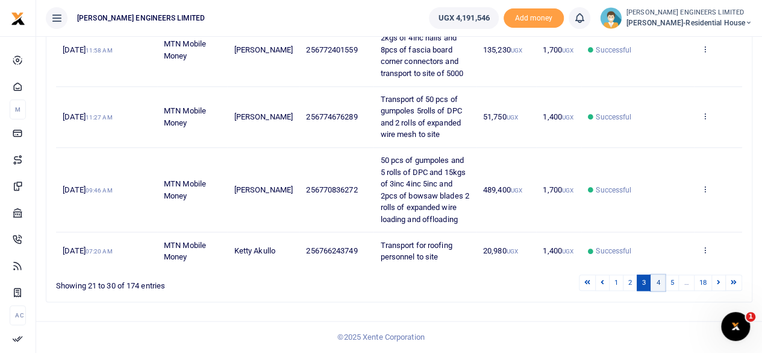
click at [662, 285] on link "4" at bounding box center [658, 282] width 14 height 16
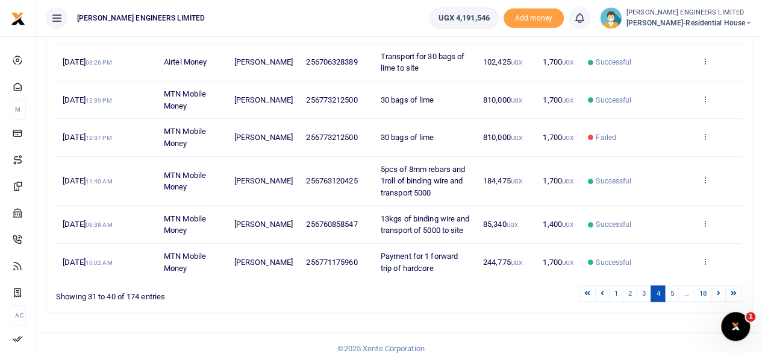
scroll to position [386, 0]
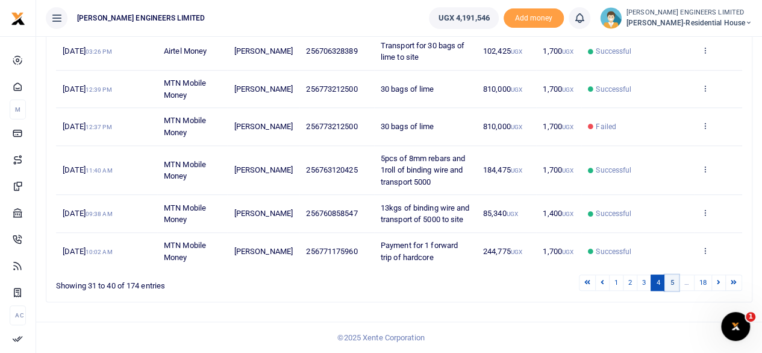
click at [675, 284] on link "5" at bounding box center [672, 282] width 14 height 16
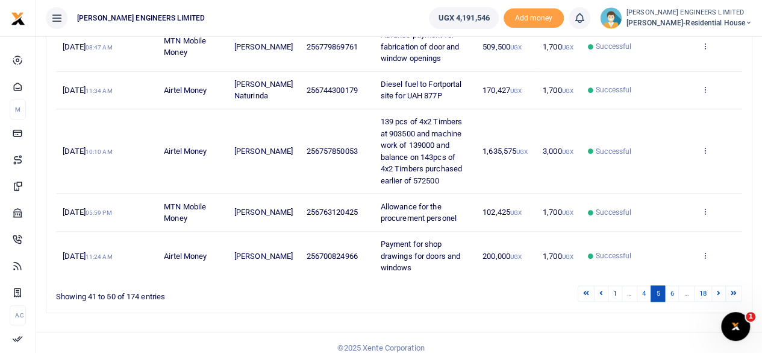
scroll to position [527, 0]
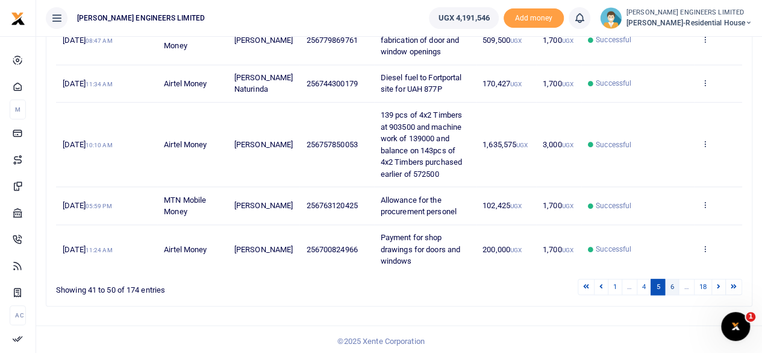
click at [673, 285] on link "6" at bounding box center [672, 286] width 14 height 16
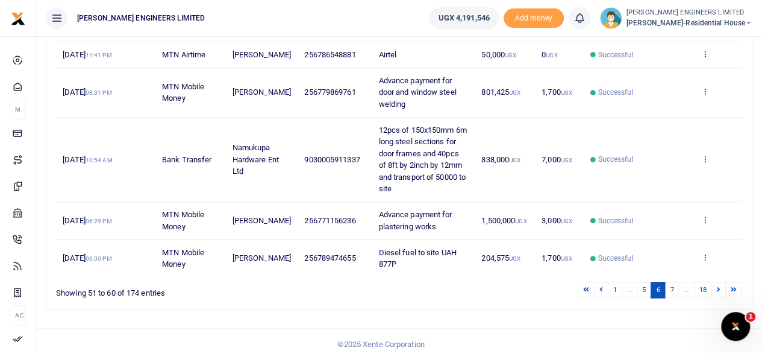
scroll to position [492, 0]
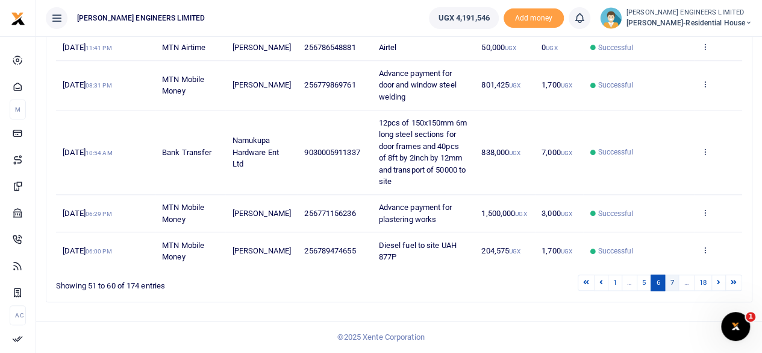
click at [674, 286] on link "7" at bounding box center [672, 282] width 14 height 16
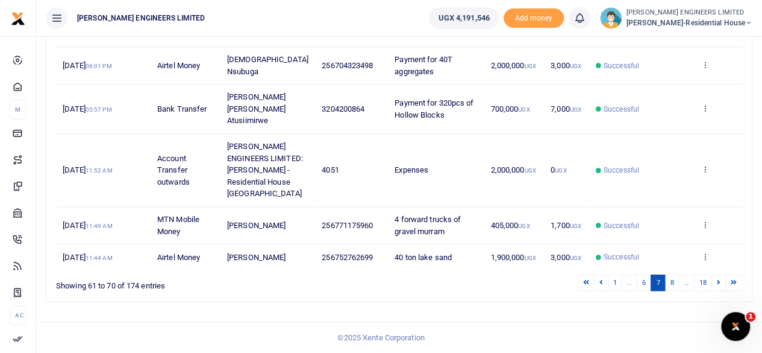
scroll to position [562, 0]
click at [674, 285] on link "8" at bounding box center [672, 282] width 14 height 16
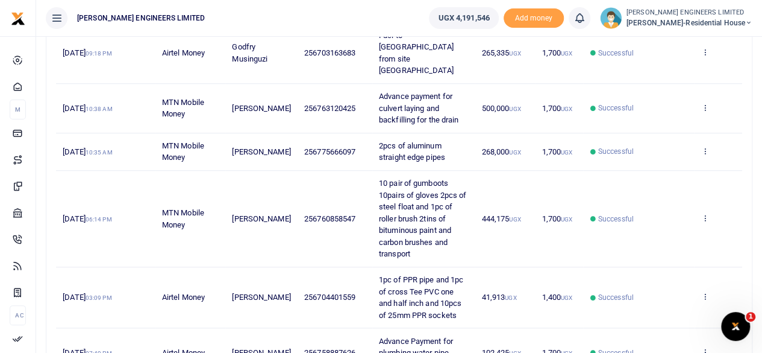
scroll to position [468, 0]
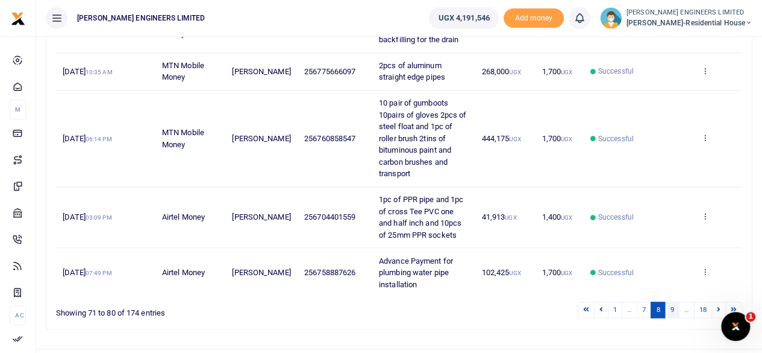
click at [673, 301] on link "9" at bounding box center [672, 309] width 14 height 16
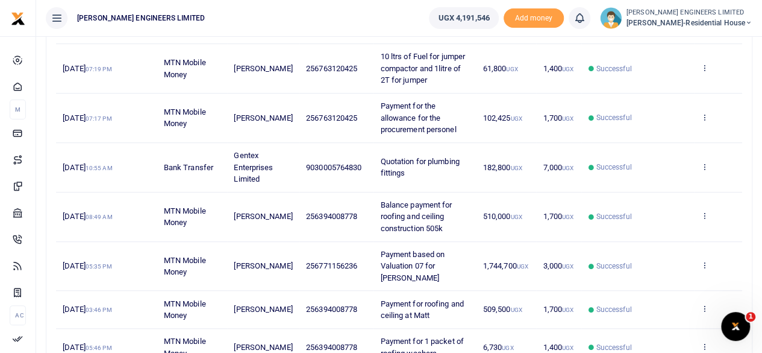
scroll to position [386, 0]
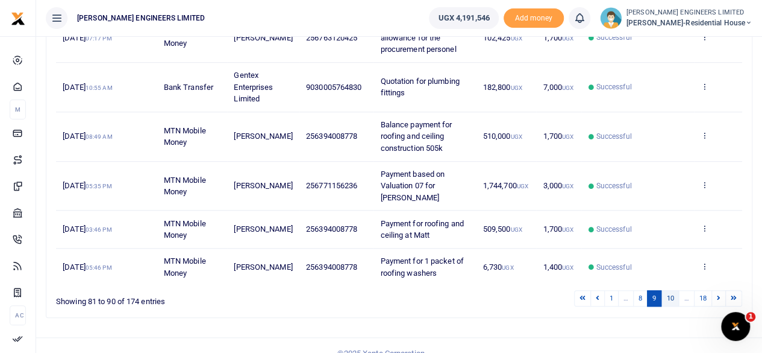
click at [674, 290] on link "10" at bounding box center [670, 298] width 18 height 16
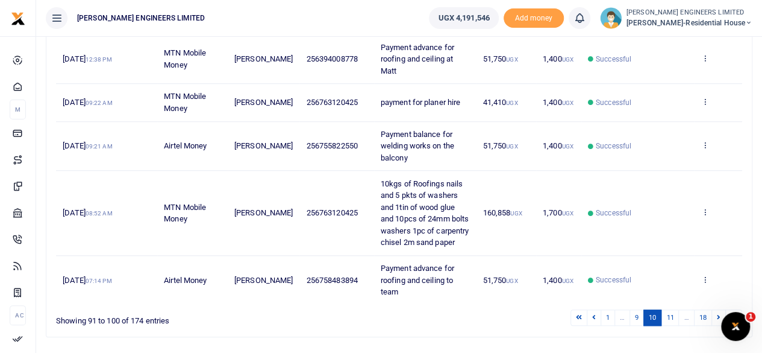
scroll to position [468, 0]
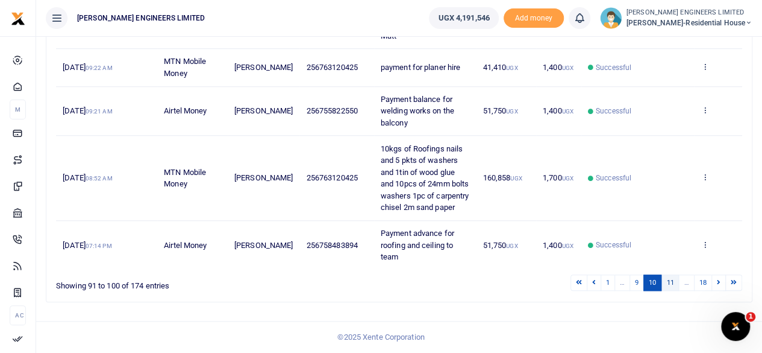
click at [671, 283] on link "11" at bounding box center [670, 282] width 18 height 16
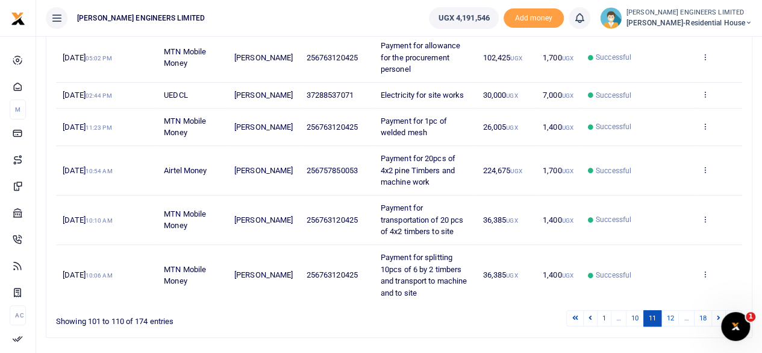
scroll to position [386, 0]
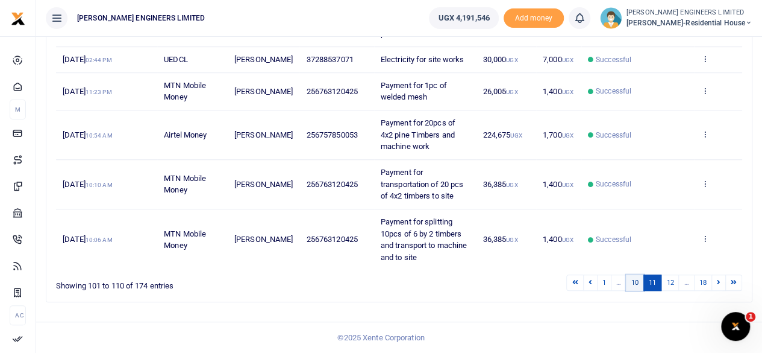
click at [640, 283] on link "10" at bounding box center [635, 282] width 18 height 16
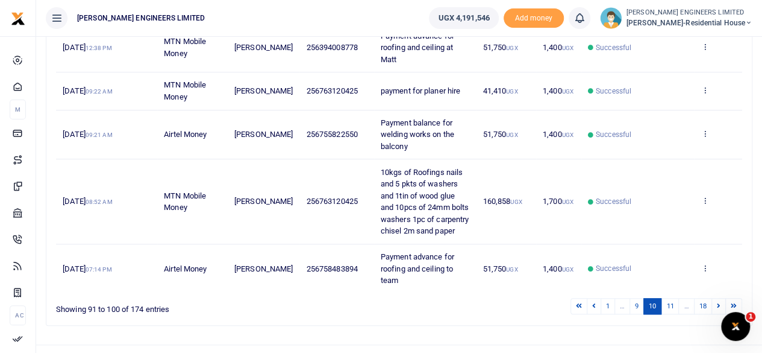
scroll to position [468, 0]
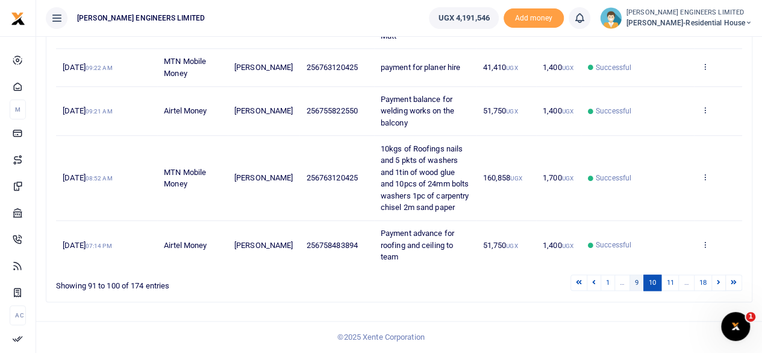
click at [641, 283] on link "9" at bounding box center [637, 282] width 14 height 16
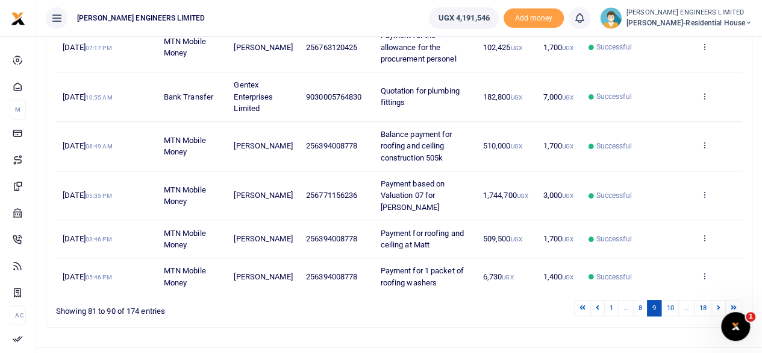
scroll to position [386, 0]
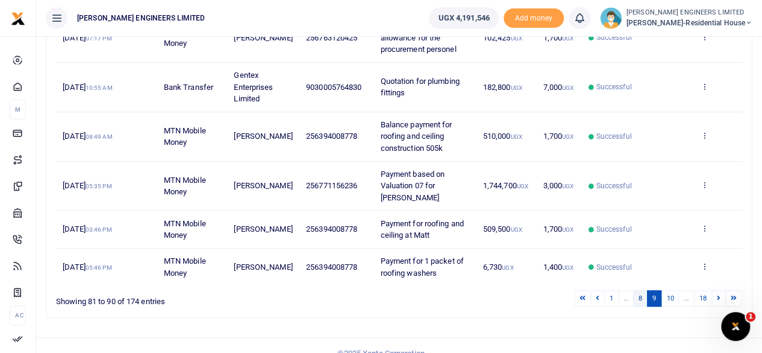
click at [637, 290] on link "8" at bounding box center [640, 298] width 14 height 16
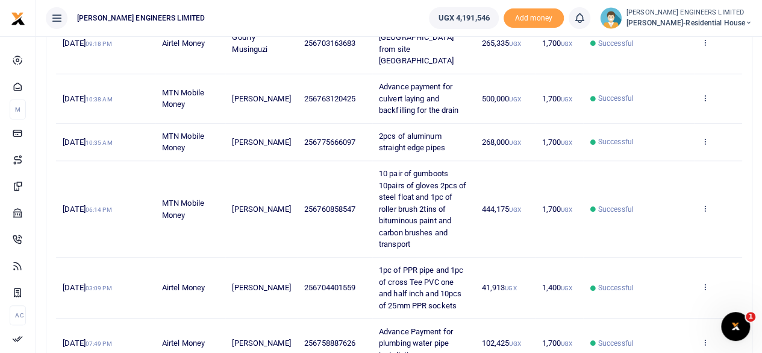
scroll to position [468, 0]
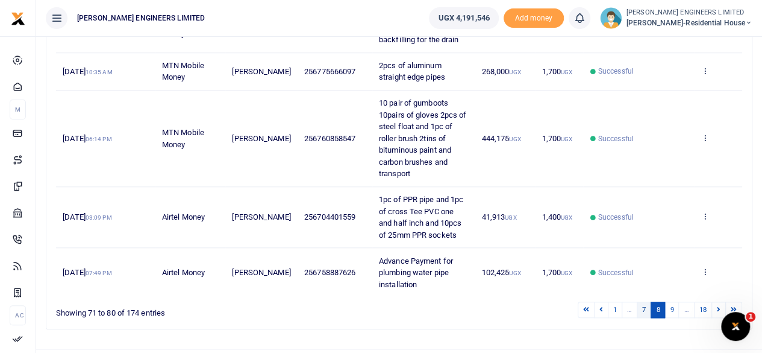
click at [646, 301] on link "7" at bounding box center [644, 309] width 14 height 16
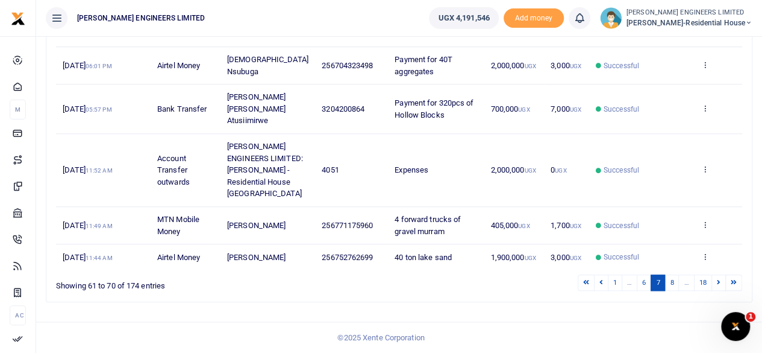
scroll to position [562, 0]
click at [645, 286] on link "6" at bounding box center [644, 282] width 14 height 16
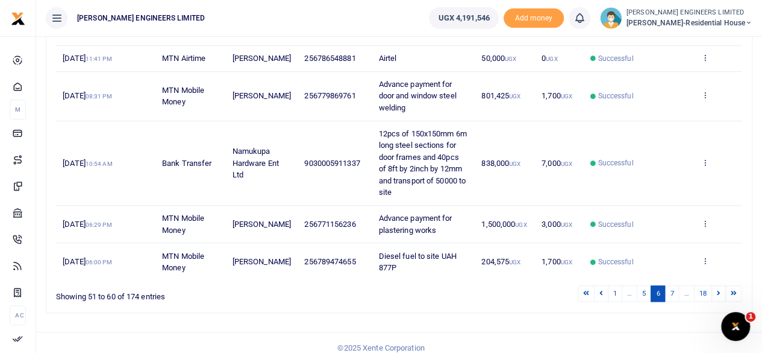
scroll to position [492, 0]
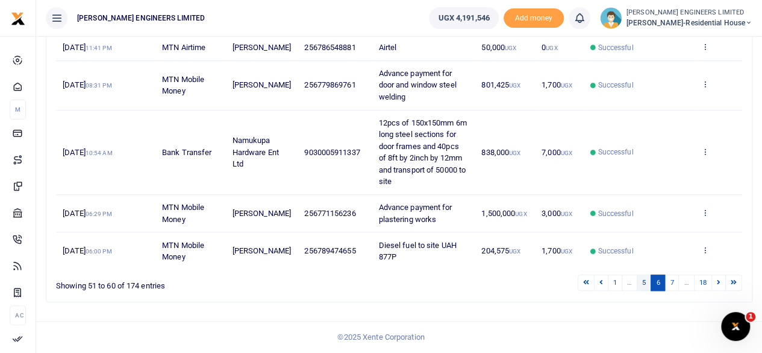
click at [643, 286] on link "5" at bounding box center [644, 282] width 14 height 16
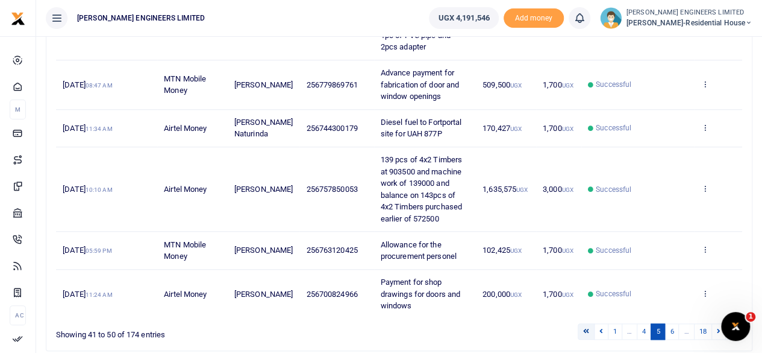
scroll to position [527, 0]
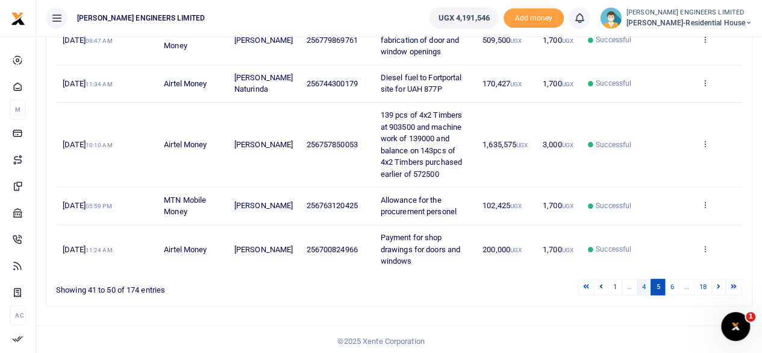
click at [644, 284] on link "4" at bounding box center [644, 286] width 14 height 16
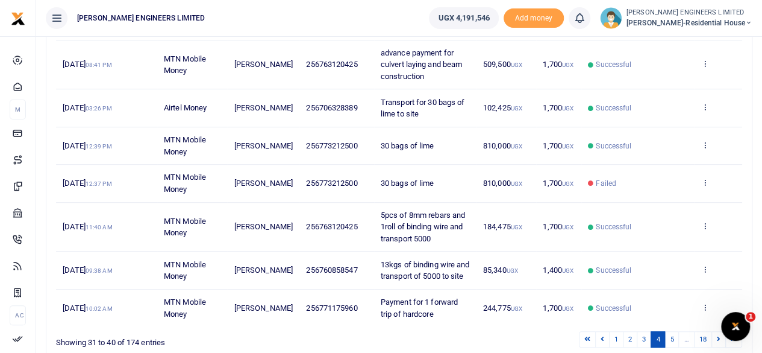
scroll to position [386, 0]
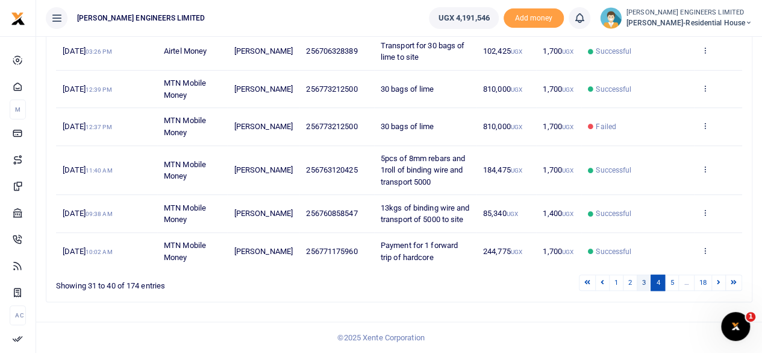
click at [644, 283] on link "3" at bounding box center [644, 282] width 14 height 16
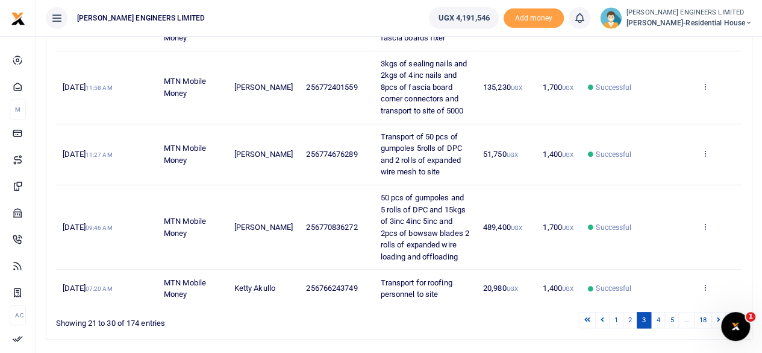
scroll to position [492, 0]
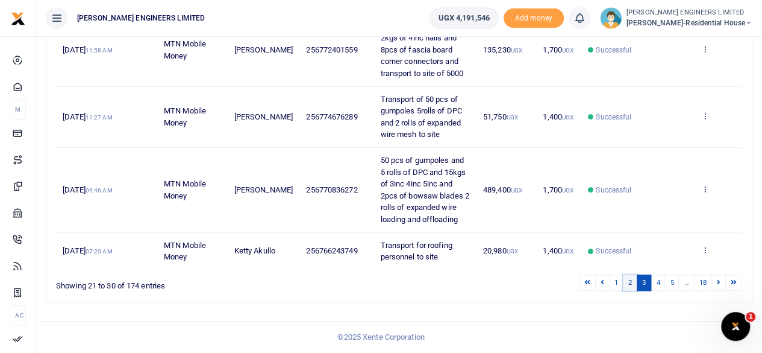
click at [630, 285] on link "2" at bounding box center [630, 282] width 14 height 16
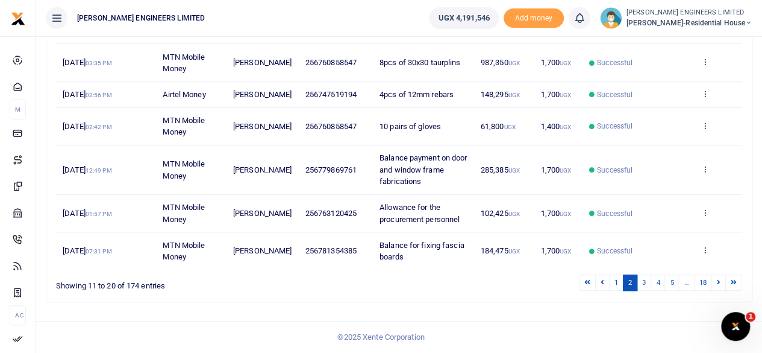
scroll to position [374, 0]
click at [620, 281] on link "1" at bounding box center [616, 282] width 14 height 16
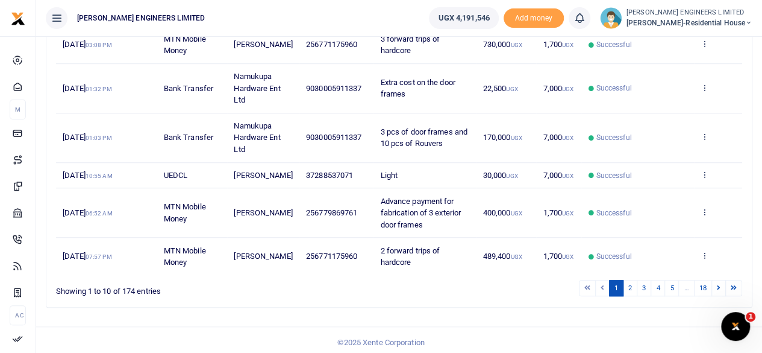
scroll to position [386, 0]
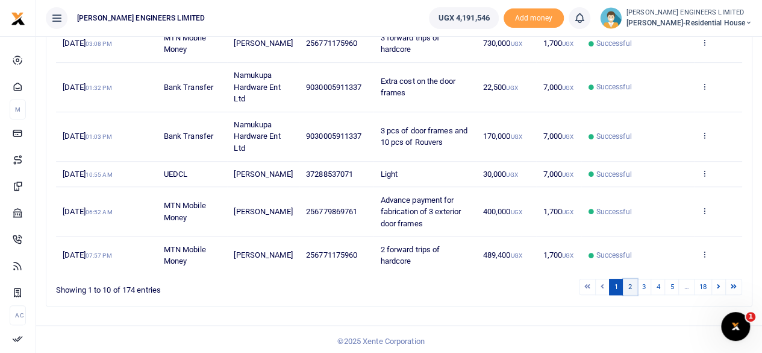
click at [632, 283] on link "2" at bounding box center [630, 286] width 14 height 16
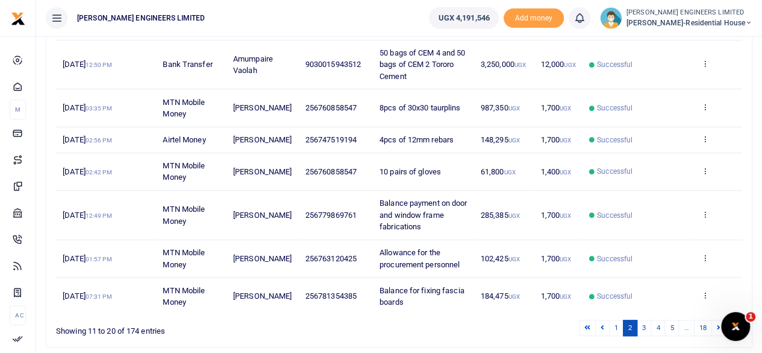
scroll to position [374, 0]
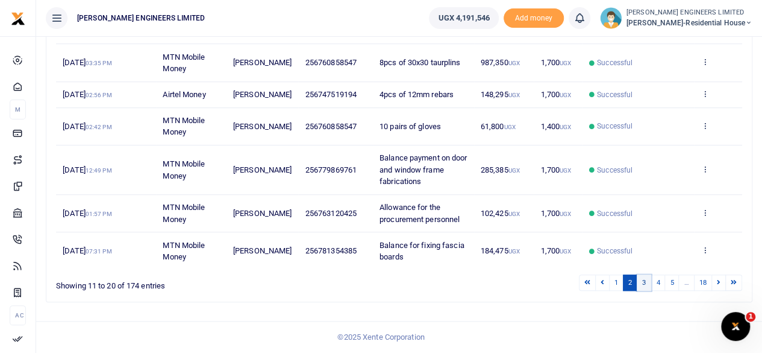
click at [649, 286] on link "3" at bounding box center [644, 282] width 14 height 16
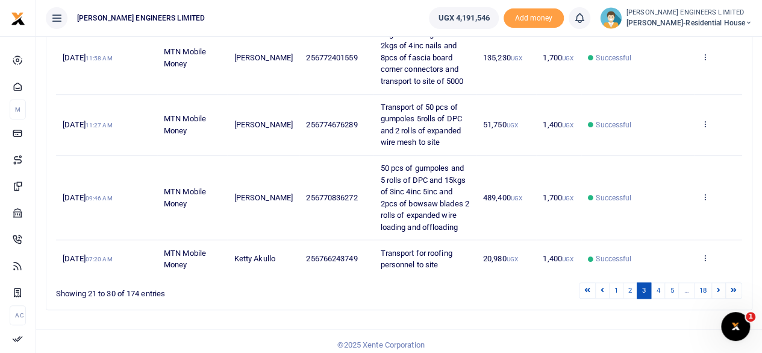
scroll to position [492, 0]
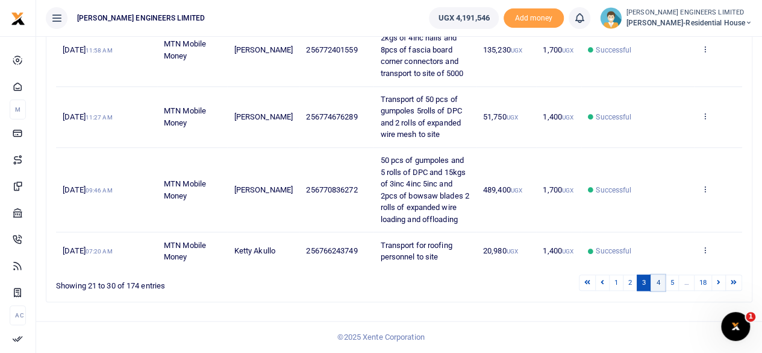
click at [661, 289] on link "4" at bounding box center [658, 282] width 14 height 16
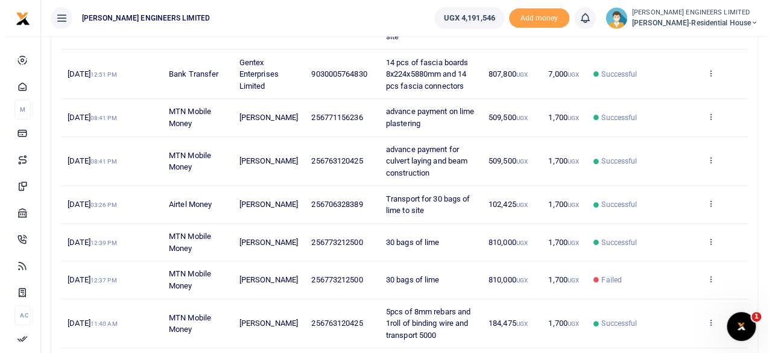
scroll to position [225, 0]
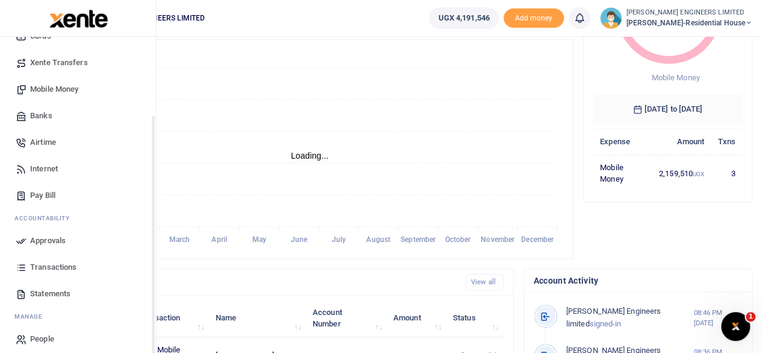
scroll to position [104, 0]
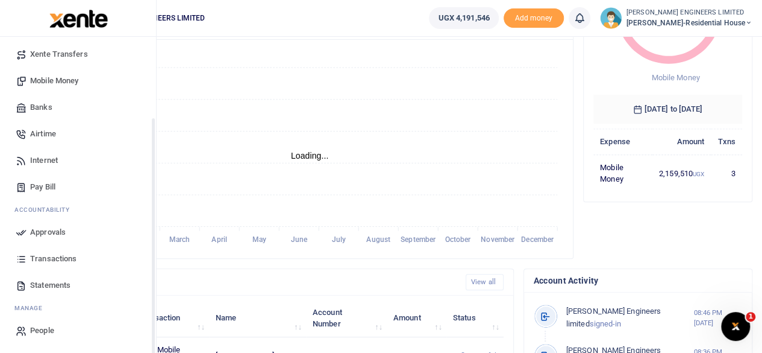
click at [48, 259] on span "Transactions" at bounding box center [53, 259] width 46 height 12
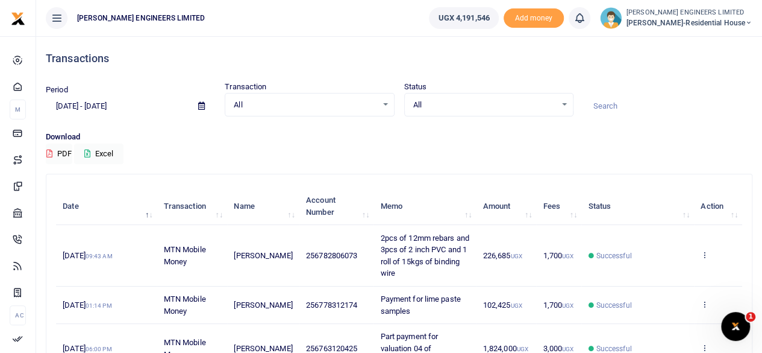
click at [202, 107] on icon at bounding box center [201, 106] width 7 height 8
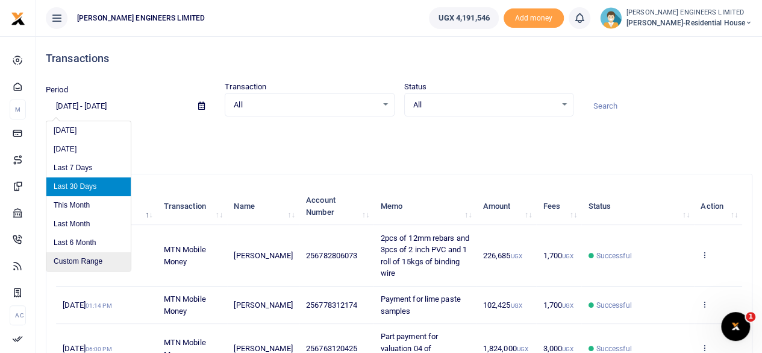
click at [83, 262] on li "Custom Range" at bounding box center [88, 261] width 84 height 19
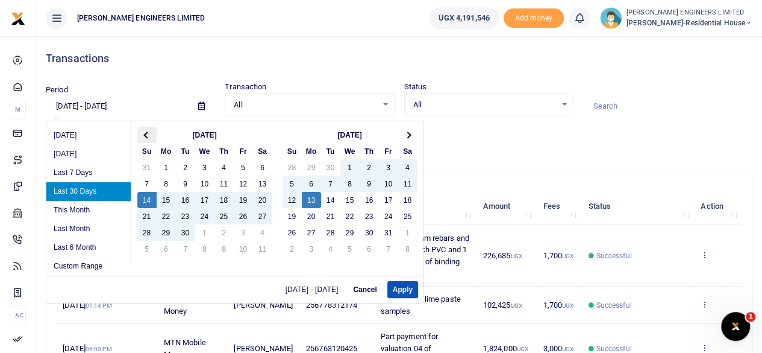
click at [145, 133] on span at bounding box center [146, 134] width 7 height 7
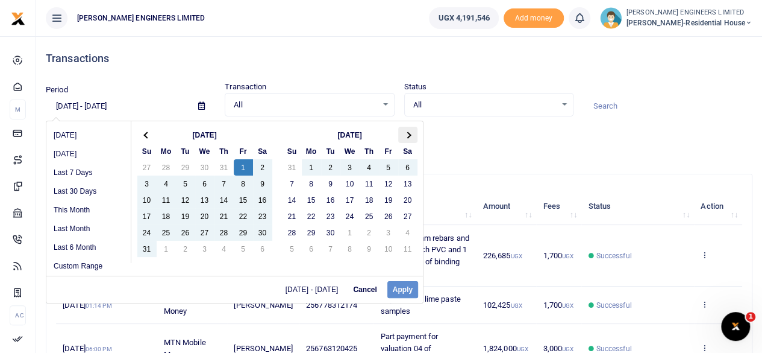
click at [408, 134] on span at bounding box center [407, 134] width 7 height 7
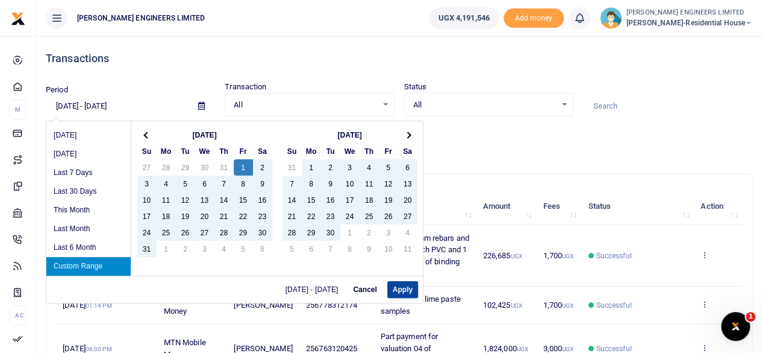
click at [412, 290] on button "Apply" at bounding box center [403, 289] width 31 height 17
type input "08/01/2025 - 10/13/2025"
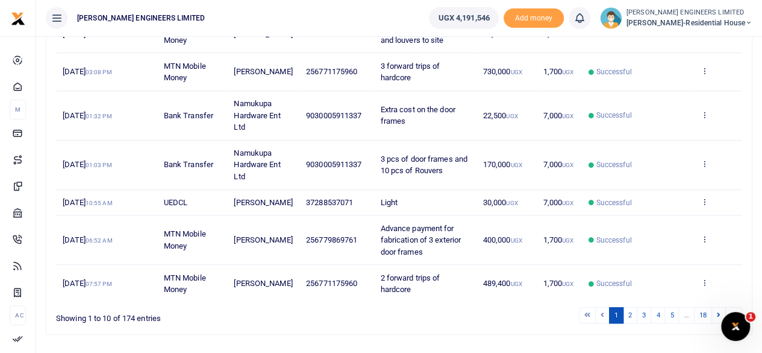
scroll to position [386, 0]
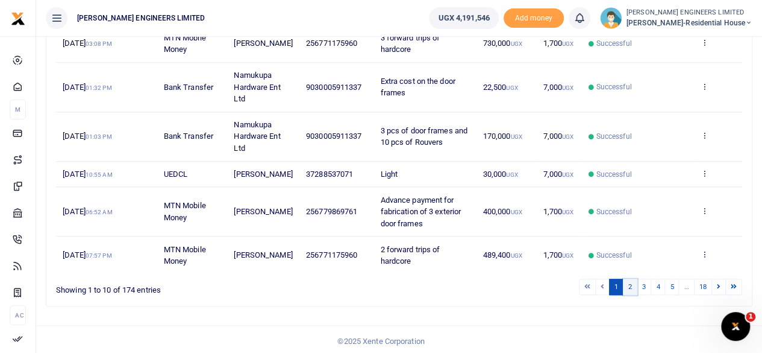
click at [633, 286] on link "2" at bounding box center [630, 286] width 14 height 16
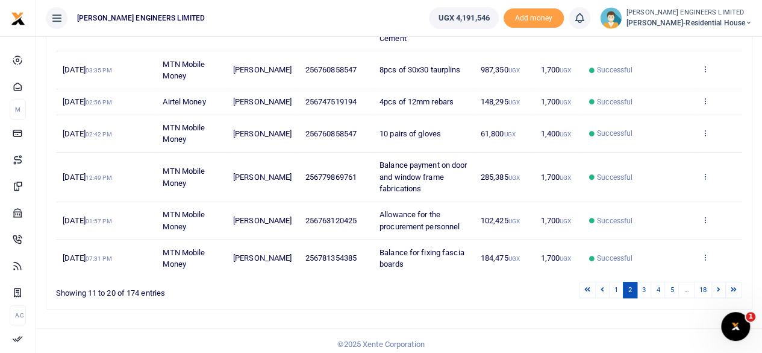
scroll to position [374, 0]
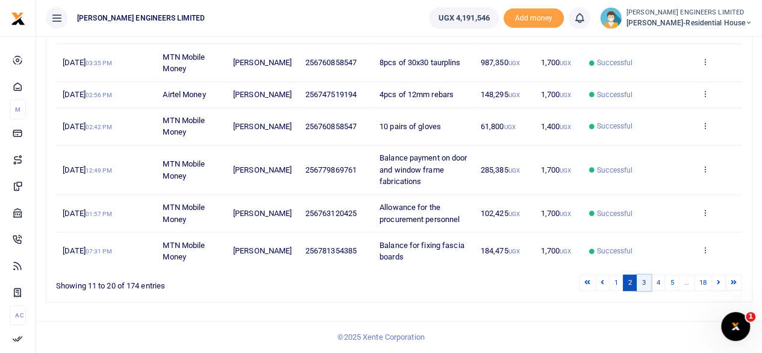
click at [647, 283] on link "3" at bounding box center [644, 282] width 14 height 16
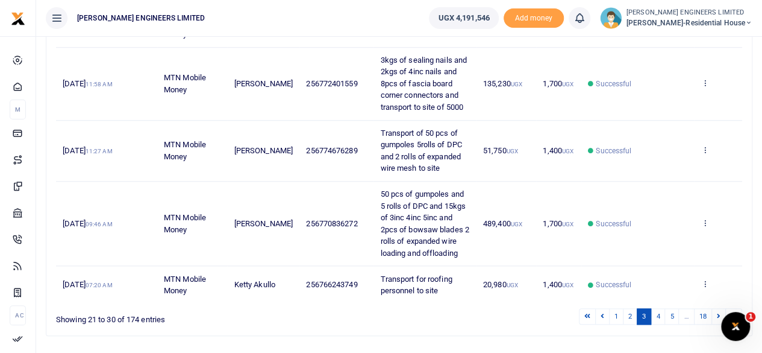
scroll to position [492, 0]
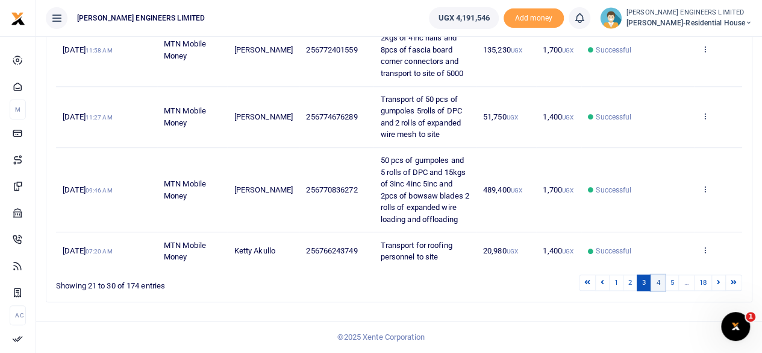
click at [664, 284] on link "4" at bounding box center [658, 282] width 14 height 16
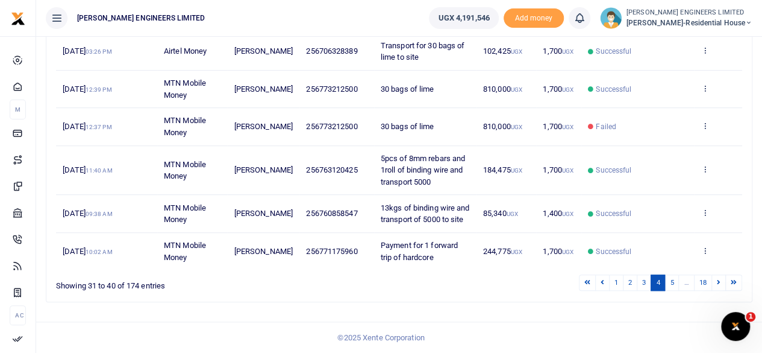
scroll to position [386, 0]
click at [674, 283] on link "5" at bounding box center [672, 282] width 14 height 16
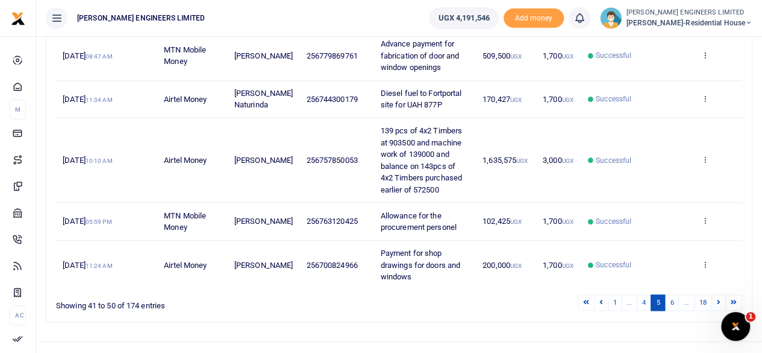
scroll to position [527, 0]
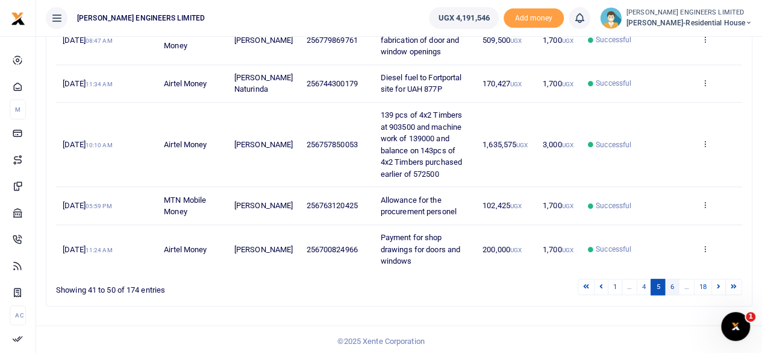
click at [673, 285] on link "6" at bounding box center [672, 286] width 14 height 16
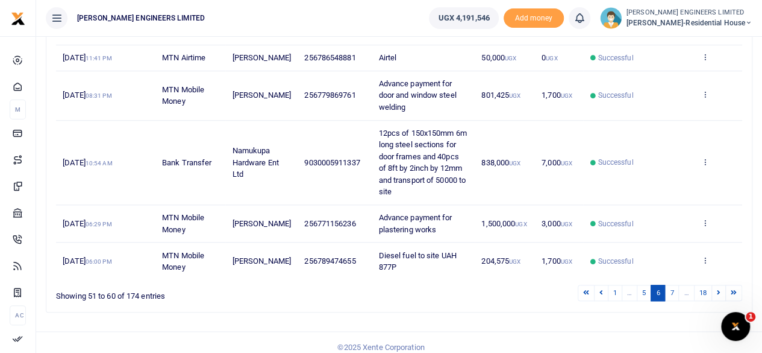
scroll to position [492, 0]
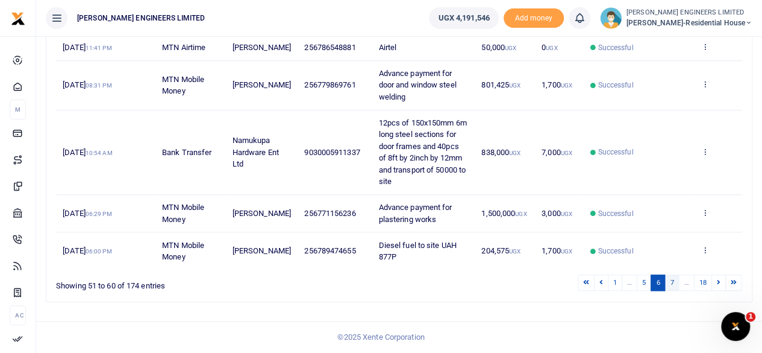
click at [673, 284] on link "7" at bounding box center [672, 282] width 14 height 16
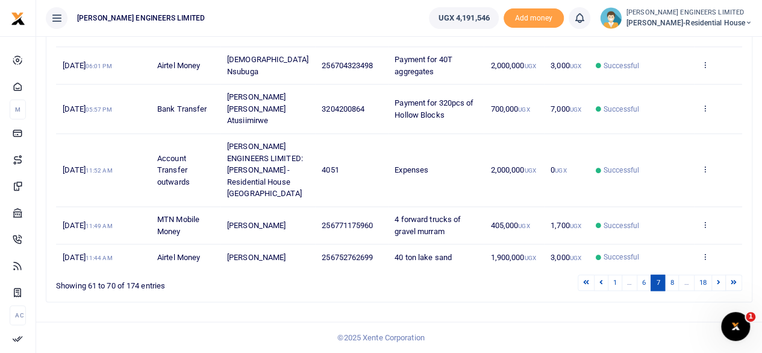
scroll to position [562, 0]
click at [649, 284] on link "6" at bounding box center [644, 282] width 14 height 16
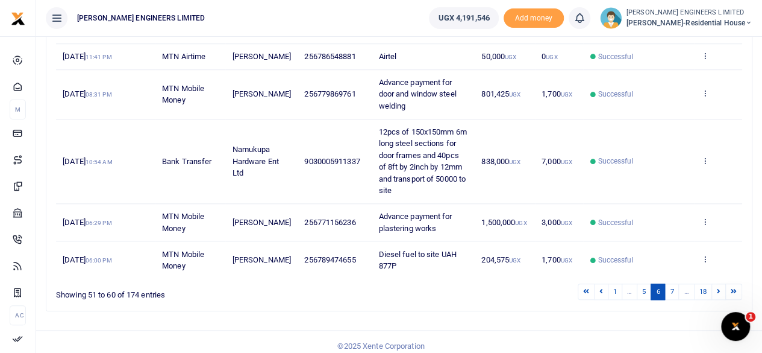
scroll to position [492, 0]
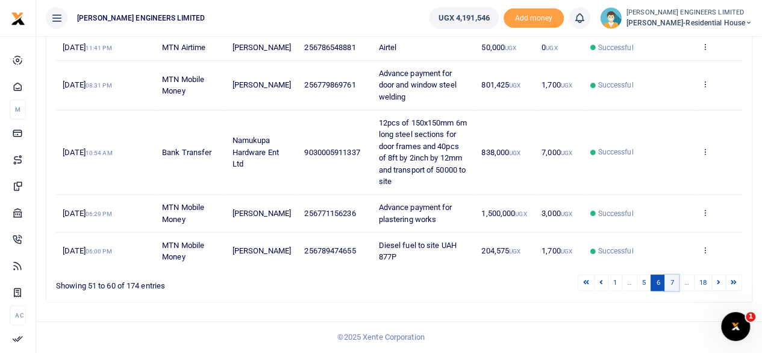
click at [673, 285] on link "7" at bounding box center [672, 282] width 14 height 16
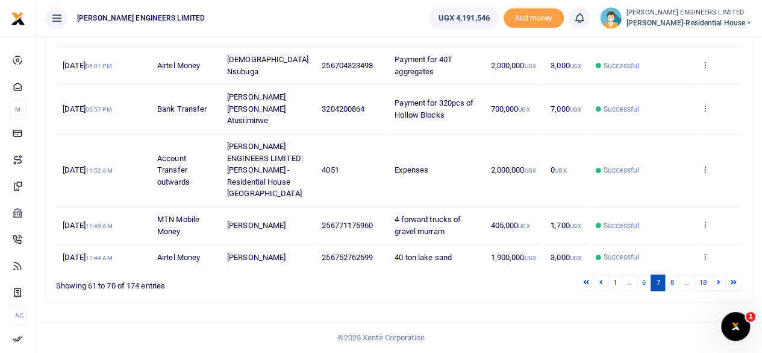
scroll to position [562, 0]
click at [674, 283] on link "8" at bounding box center [672, 282] width 14 height 16
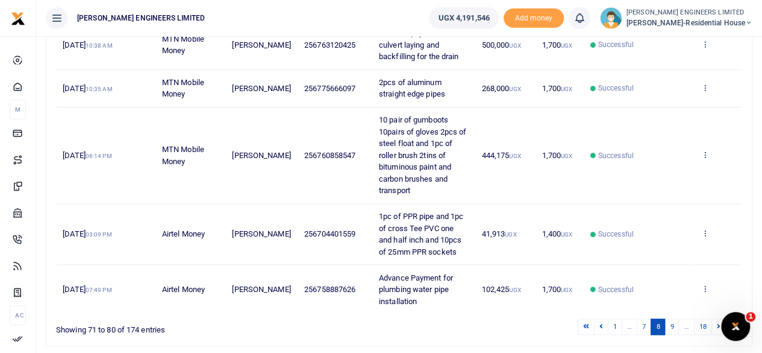
scroll to position [468, 0]
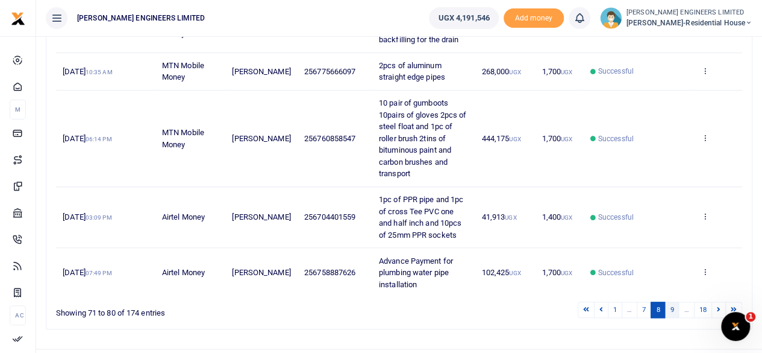
click at [673, 301] on link "9" at bounding box center [672, 309] width 14 height 16
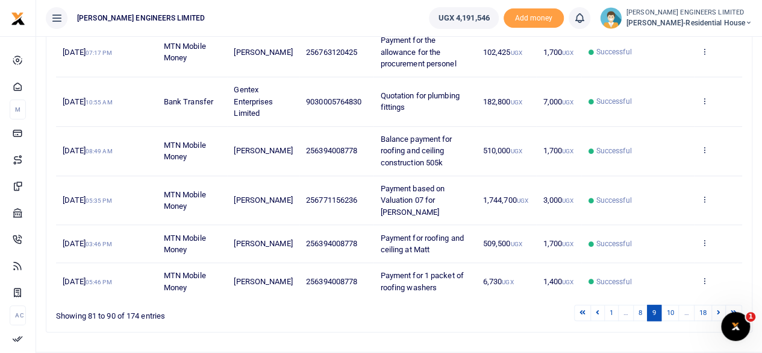
scroll to position [386, 0]
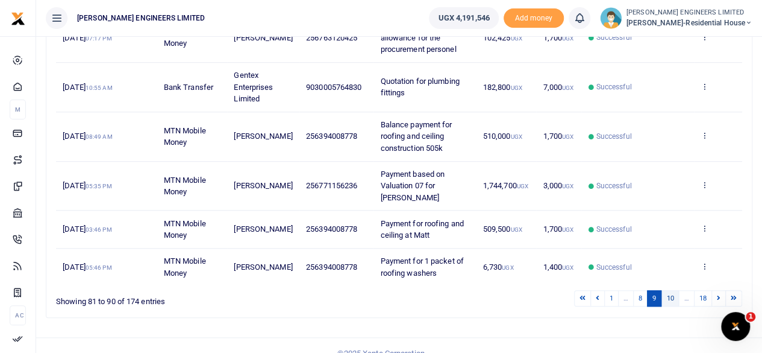
click at [673, 290] on link "10" at bounding box center [670, 298] width 18 height 16
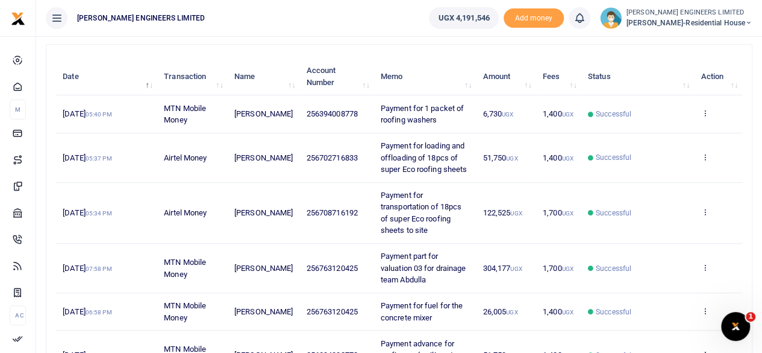
scroll to position [0, 0]
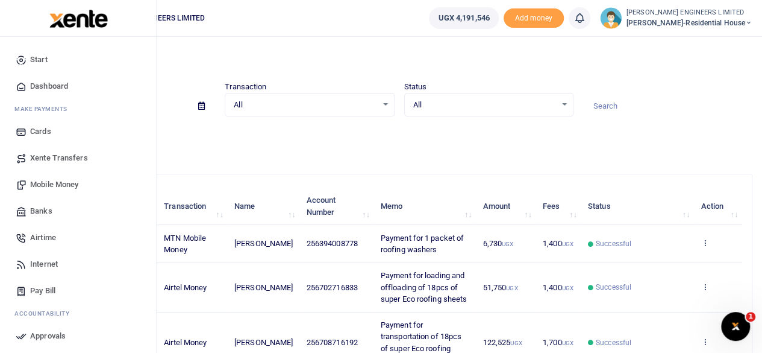
click at [46, 185] on span "Mobile Money" at bounding box center [54, 184] width 48 height 12
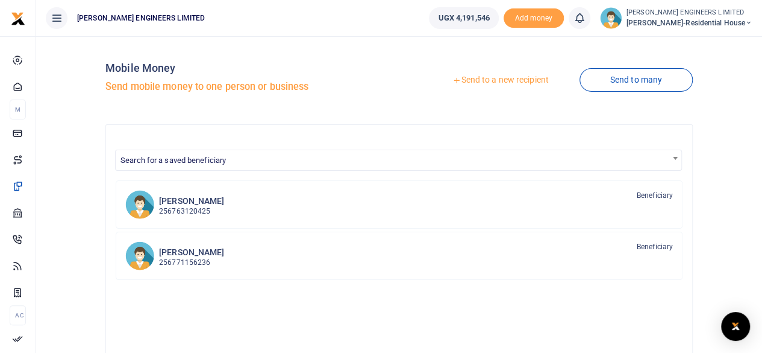
click at [190, 261] on div at bounding box center [381, 176] width 762 height 353
click at [188, 257] on p "256771156236" at bounding box center [191, 262] width 65 height 11
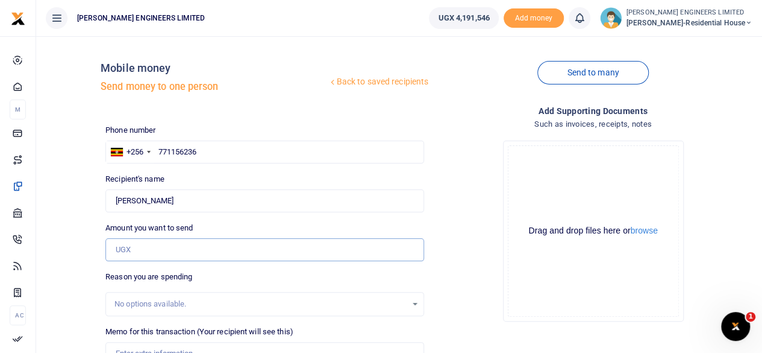
click at [133, 249] on input "Amount you want to send" at bounding box center [264, 249] width 319 height 23
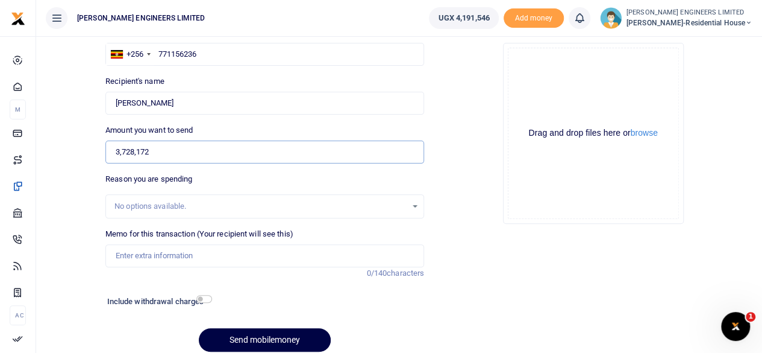
scroll to position [146, 0]
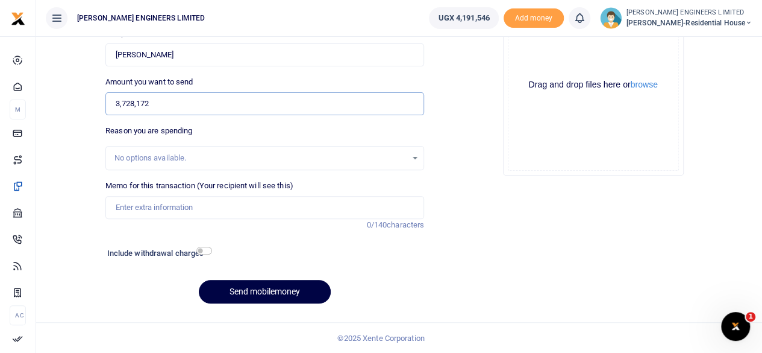
type input "3,728,172"
click at [135, 209] on input "Memo for this transaction (Your recipient will see this)" at bounding box center [264, 207] width 319 height 23
type input "Payment of valuation 08 to [PERSON_NAME]"
click at [276, 292] on button "Send mobilemoney" at bounding box center [265, 292] width 132 height 24
click at [586, 22] on icon at bounding box center [580, 17] width 12 height 13
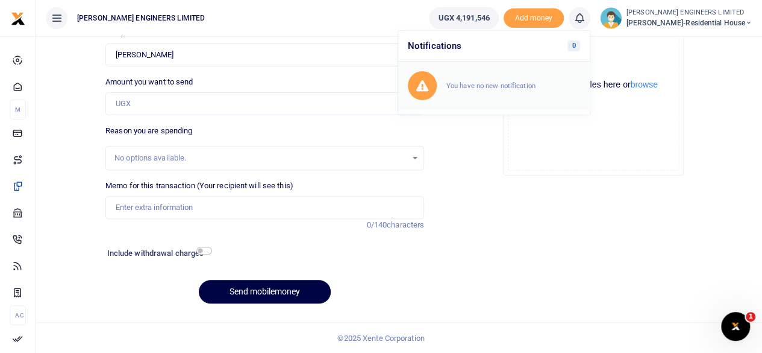
click at [521, 86] on small "You have no new notification" at bounding box center [491, 85] width 89 height 8
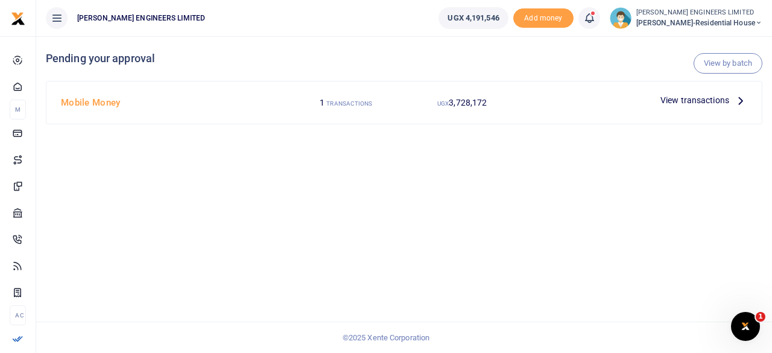
click at [673, 101] on span "View transactions" at bounding box center [694, 99] width 69 height 13
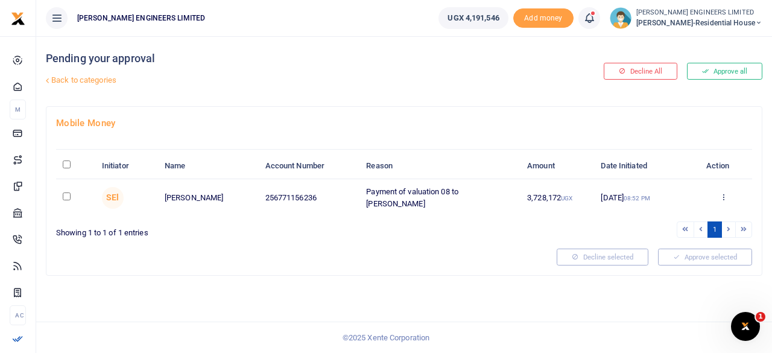
click at [66, 196] on input "checkbox" at bounding box center [67, 196] width 8 height 8
checkbox input "true"
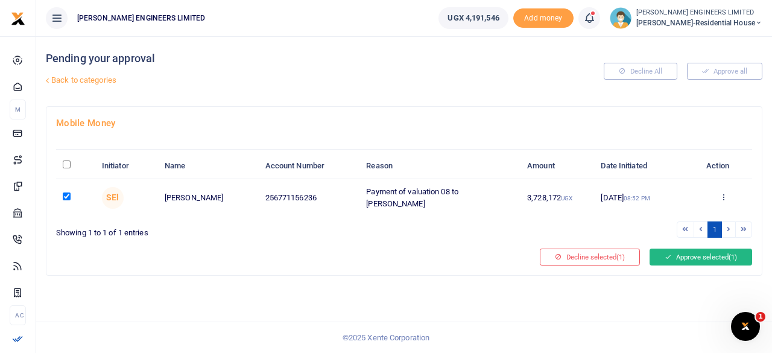
click at [674, 257] on button "Approve selected (1)" at bounding box center [700, 256] width 102 height 17
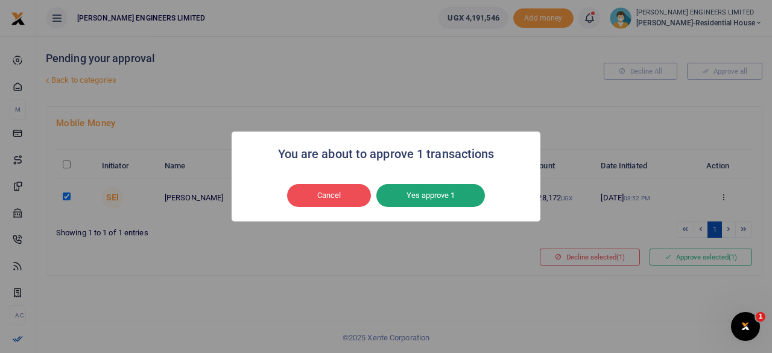
click at [441, 200] on button "Yes approve 1" at bounding box center [430, 195] width 108 height 23
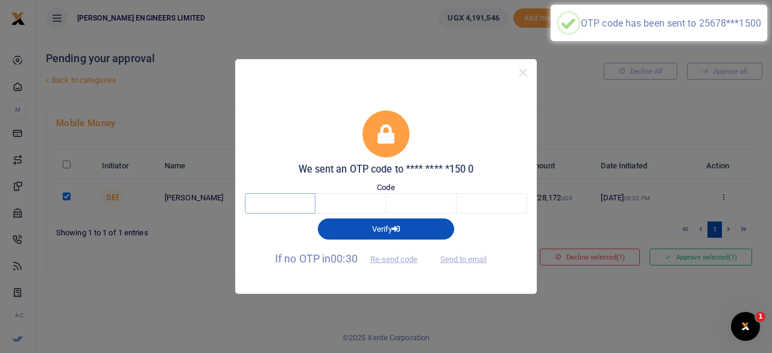
click at [278, 199] on input "text" at bounding box center [280, 203] width 71 height 20
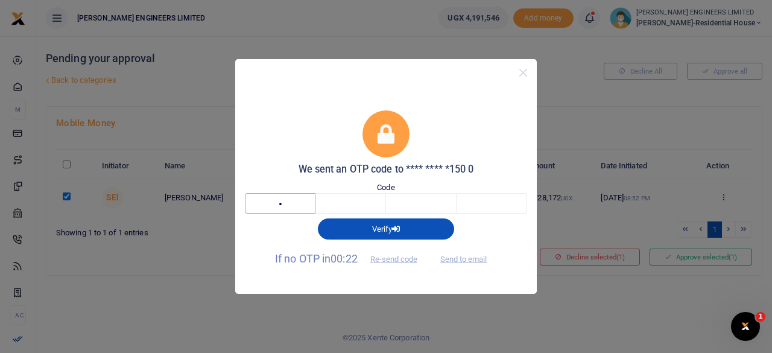
type input "9"
type input "7"
type input "0"
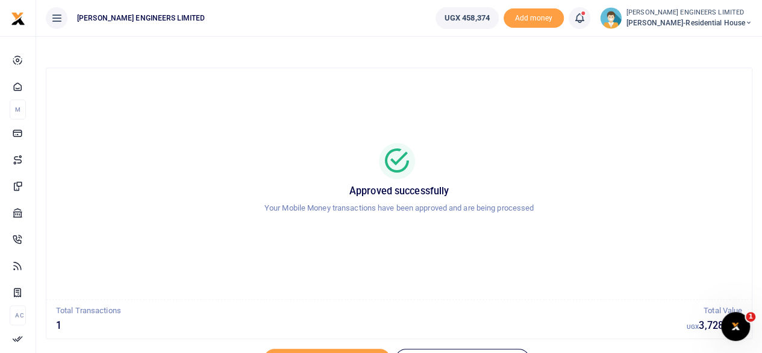
click at [586, 19] on icon at bounding box center [580, 17] width 12 height 13
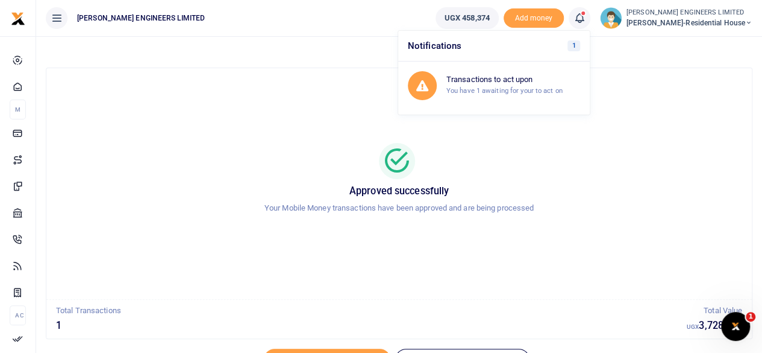
click at [746, 21] on icon at bounding box center [749, 23] width 7 height 8
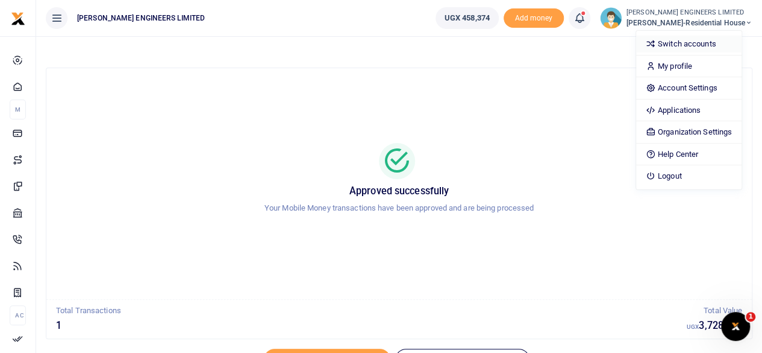
click at [705, 43] on link "Switch accounts" at bounding box center [688, 44] width 105 height 17
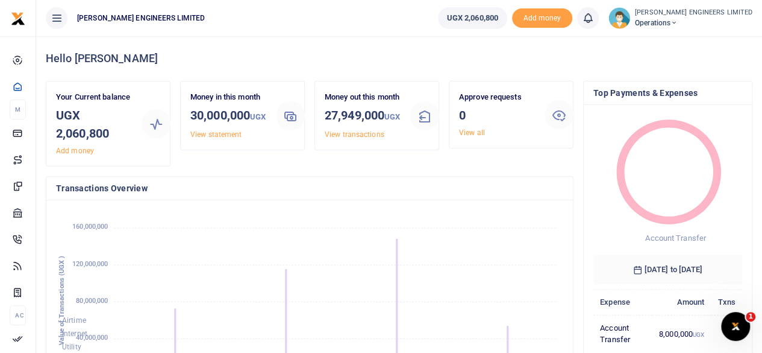
click at [678, 22] on icon at bounding box center [674, 23] width 7 height 8
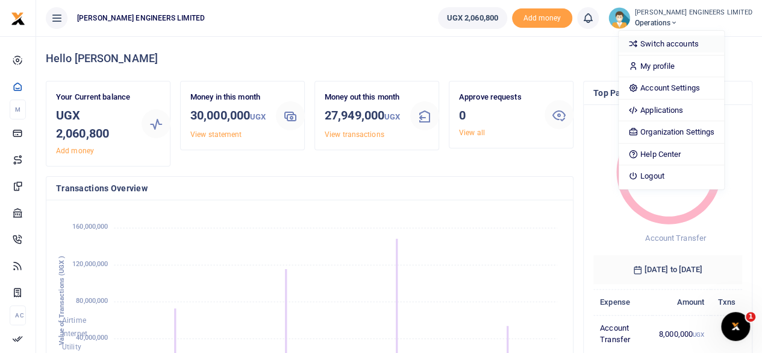
click at [700, 45] on link "Switch accounts" at bounding box center [671, 44] width 105 height 17
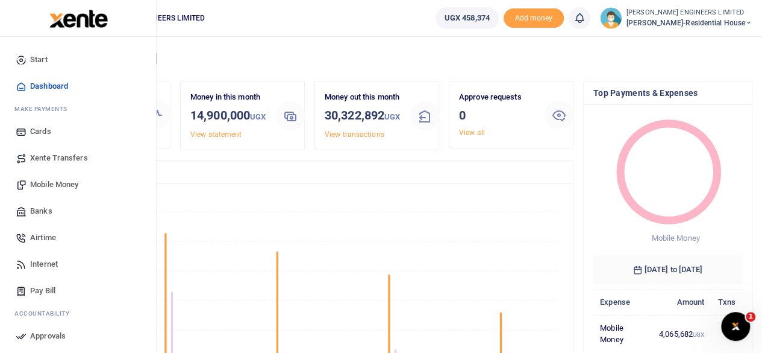
click at [55, 186] on span "Mobile Money" at bounding box center [54, 184] width 48 height 12
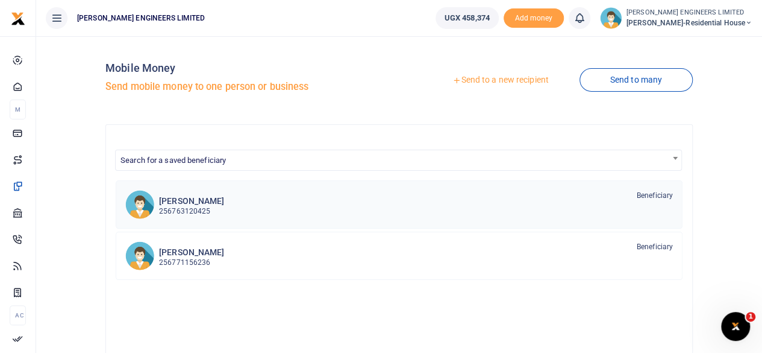
click at [189, 209] on p "256763120425" at bounding box center [191, 211] width 65 height 11
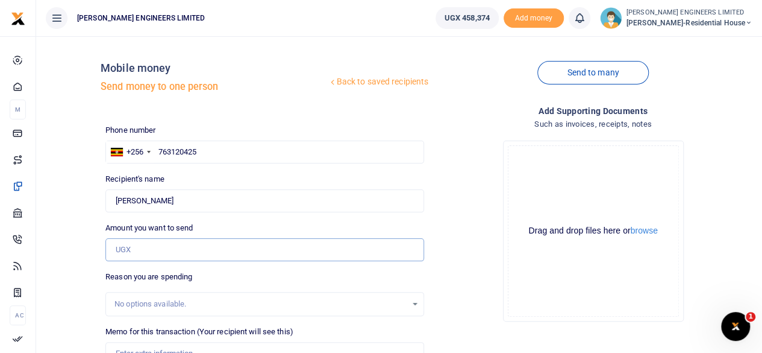
click at [124, 253] on input "Amount you want to send" at bounding box center [264, 249] width 319 height 23
paste input "366,889"
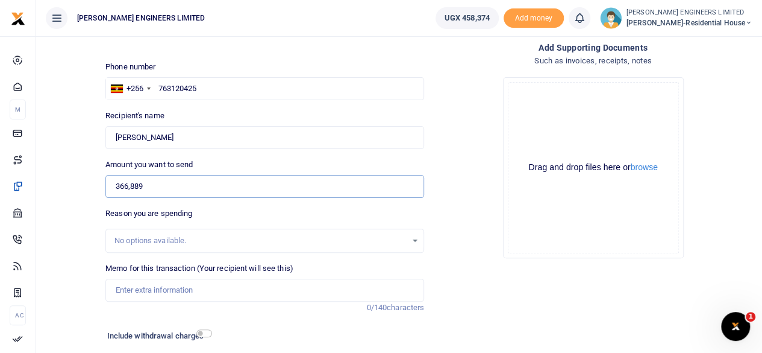
scroll to position [80, 0]
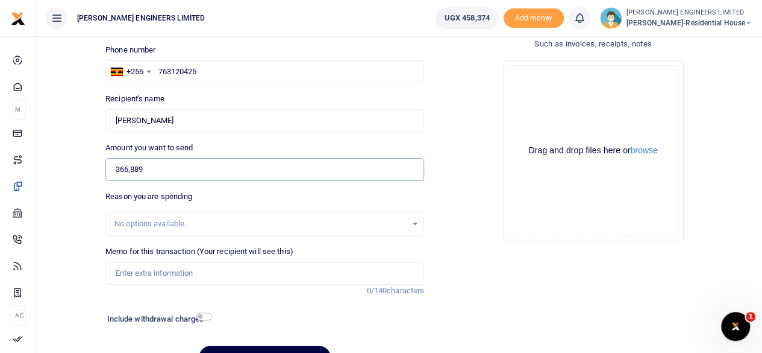
type input "366,889"
drag, startPoint x: 123, startPoint y: 272, endPoint x: 133, endPoint y: 277, distance: 11.3
click at [123, 272] on input "Memo for this transaction (Your recipient will see this)" at bounding box center [264, 273] width 319 height 23
type input "Balance payment for valuation 04 for Abdulla"
click at [206, 316] on input "checkbox" at bounding box center [204, 316] width 16 height 8
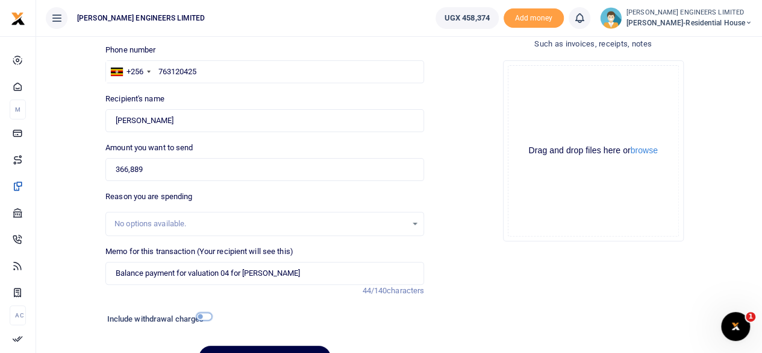
checkbox input "true"
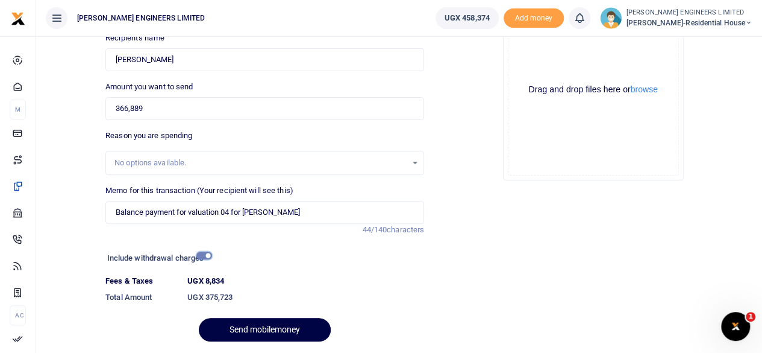
scroll to position [160, 0]
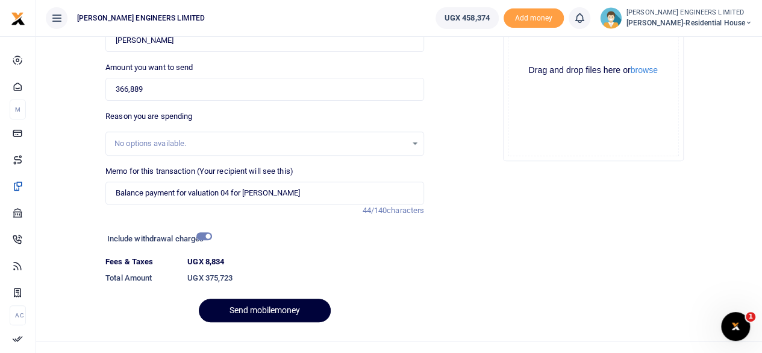
click at [268, 311] on button "Send mobilemoney" at bounding box center [265, 310] width 132 height 24
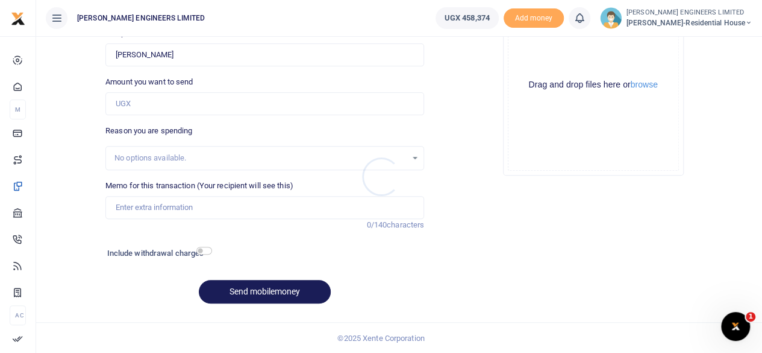
click at [747, 22] on div at bounding box center [381, 176] width 762 height 353
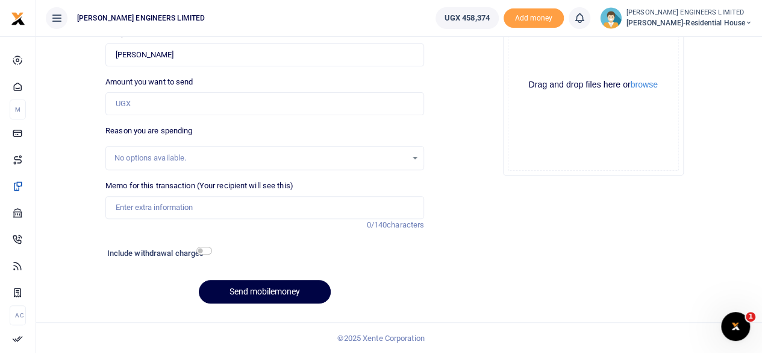
click at [747, 22] on icon at bounding box center [749, 23] width 7 height 8
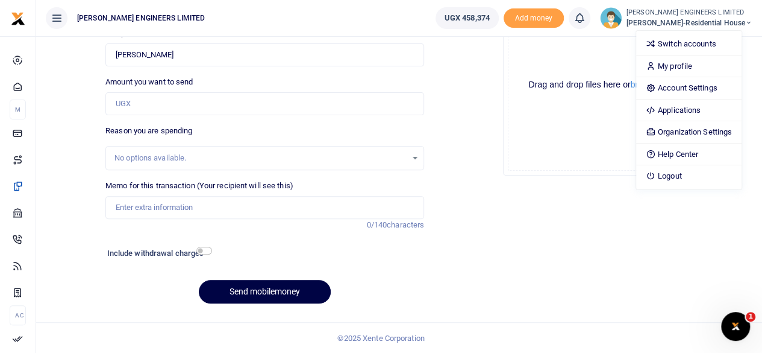
click at [586, 21] on icon at bounding box center [580, 17] width 12 height 13
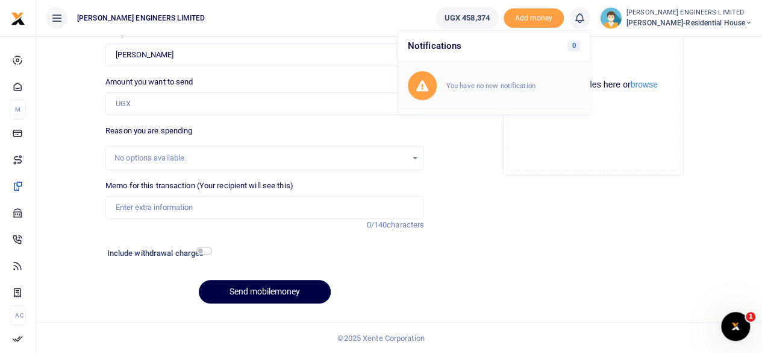
click at [515, 80] on div "You have no new notification" at bounding box center [514, 86] width 134 height 12
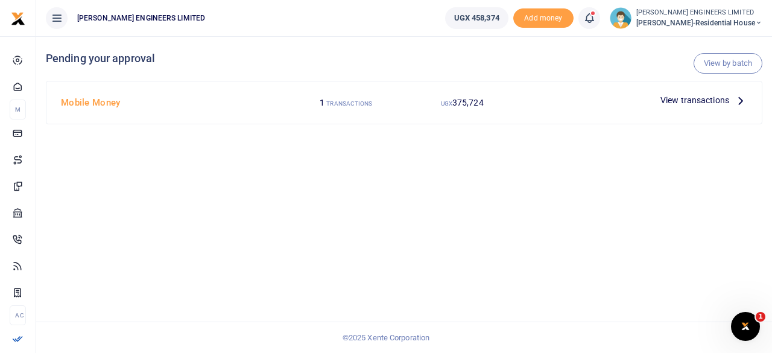
click at [676, 100] on span "View transactions" at bounding box center [694, 99] width 69 height 13
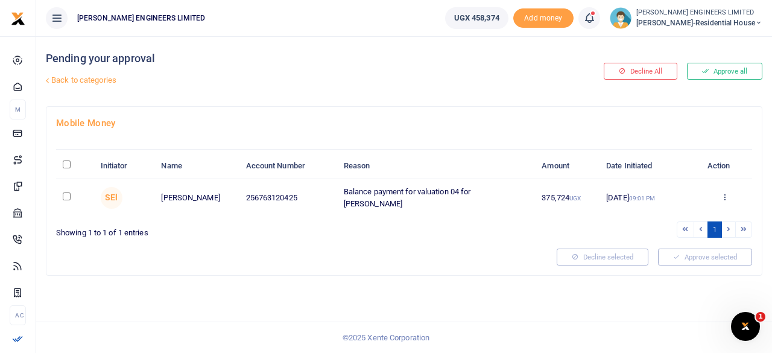
click at [64, 195] on input "checkbox" at bounding box center [67, 196] width 8 height 8
checkbox input "true"
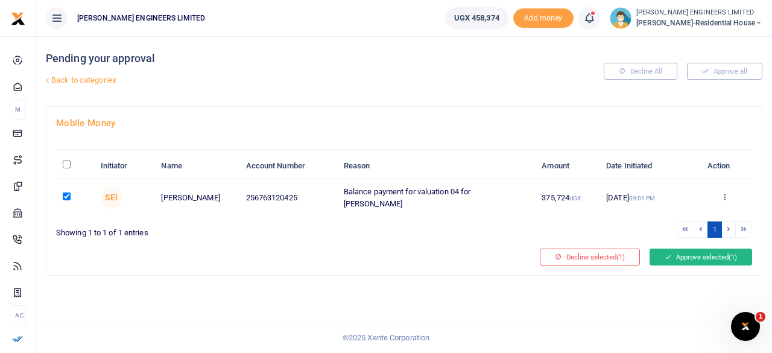
click at [691, 253] on button "Approve selected (1)" at bounding box center [700, 256] width 102 height 17
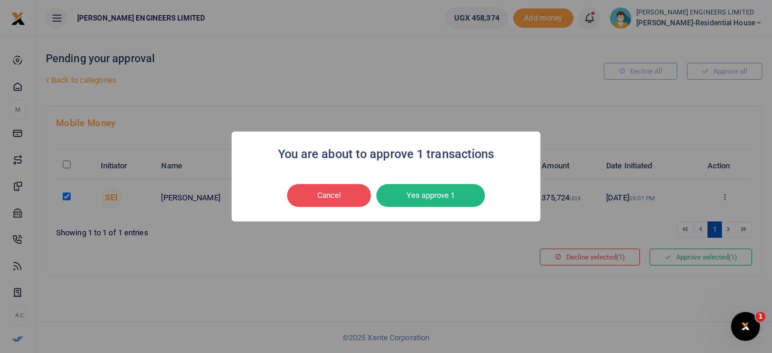
click at [440, 189] on button "Yes approve 1" at bounding box center [430, 195] width 108 height 23
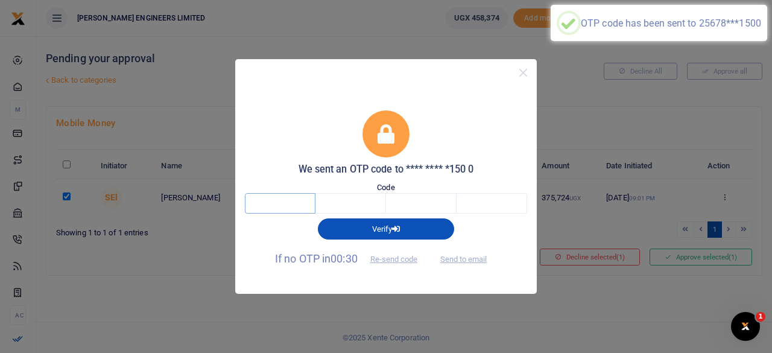
click at [282, 203] on input "text" at bounding box center [280, 203] width 71 height 20
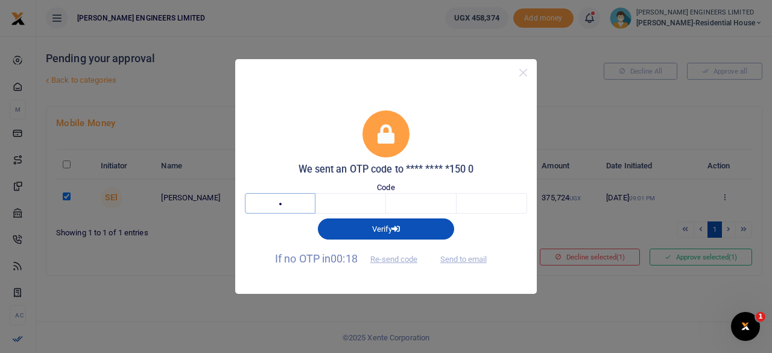
type input "8"
type input "6"
type input "4"
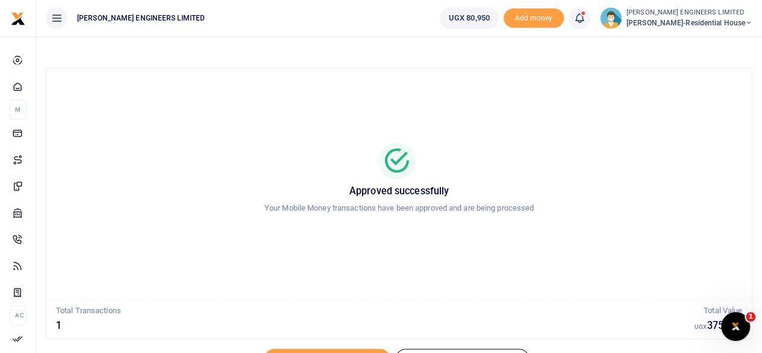
click at [749, 22] on icon at bounding box center [749, 23] width 7 height 8
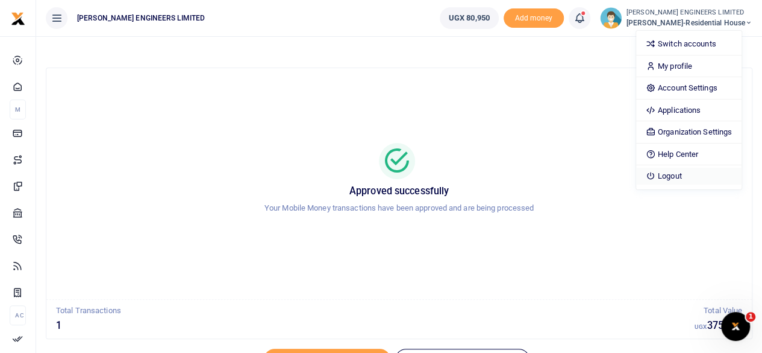
click at [687, 177] on link "Logout" at bounding box center [688, 176] width 105 height 17
